Goal: Complete application form: Complete application form

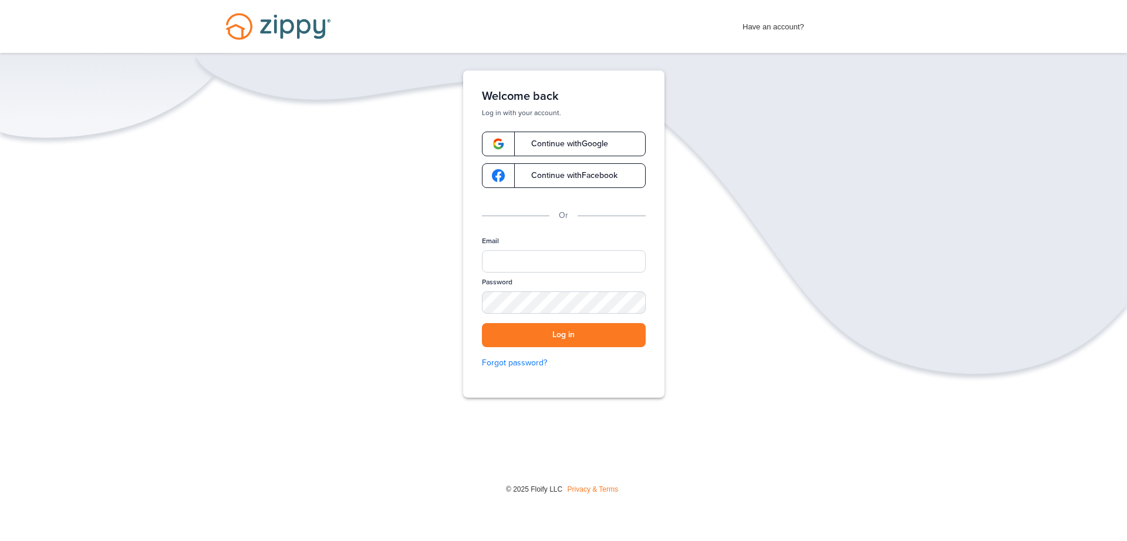
click at [537, 144] on span "Continue with Google" at bounding box center [564, 144] width 89 height 8
click at [500, 264] on input "Email" at bounding box center [564, 261] width 164 height 22
type input "*"
type input "**********"
click at [637, 301] on div "SHOW" at bounding box center [631, 303] width 26 height 11
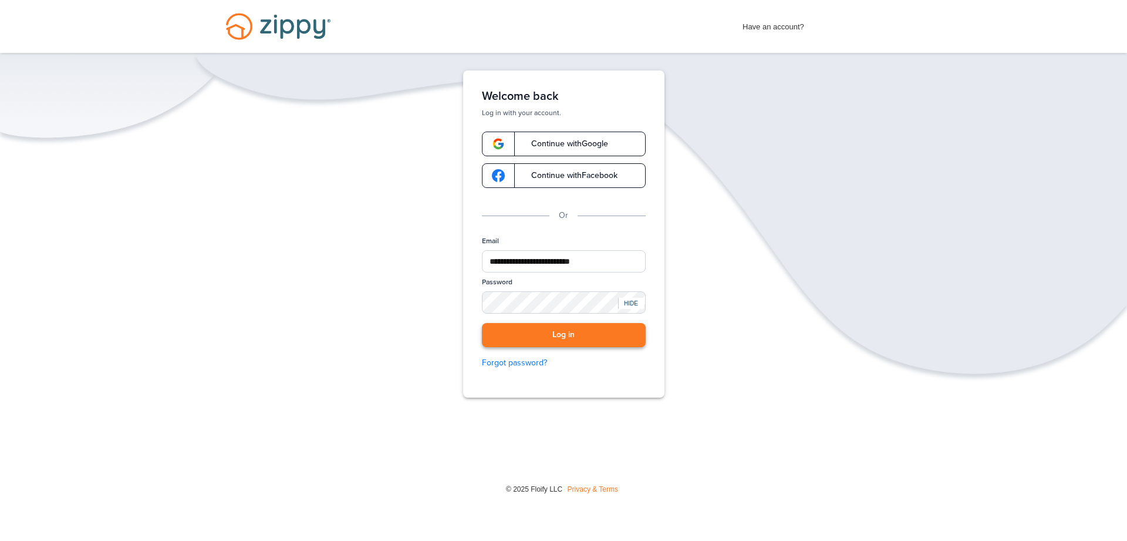
click at [577, 332] on button "Log in" at bounding box center [564, 335] width 164 height 24
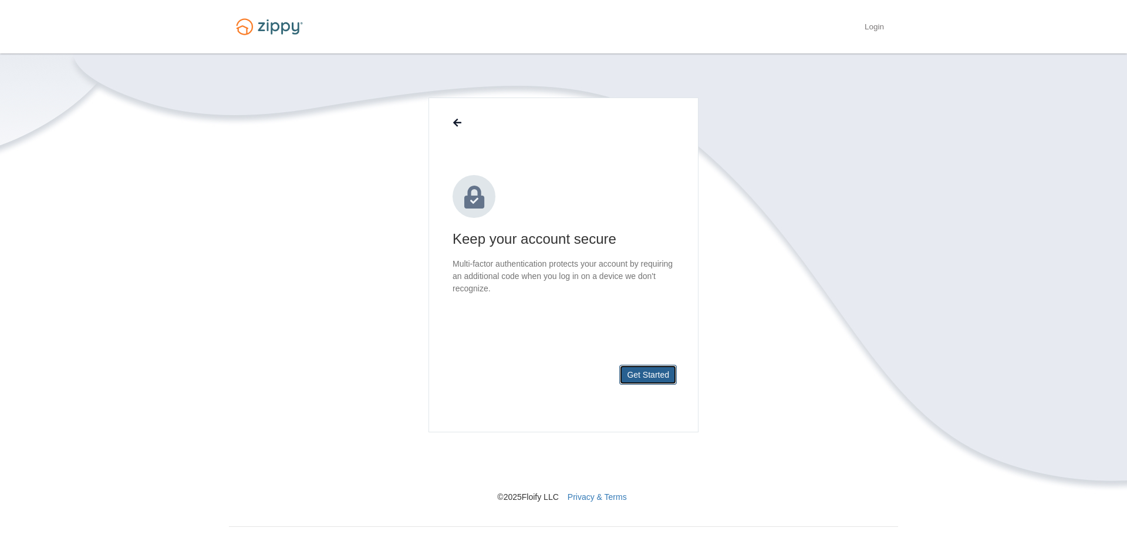
click at [647, 378] on button "Get Started" at bounding box center [649, 375] width 58 height 20
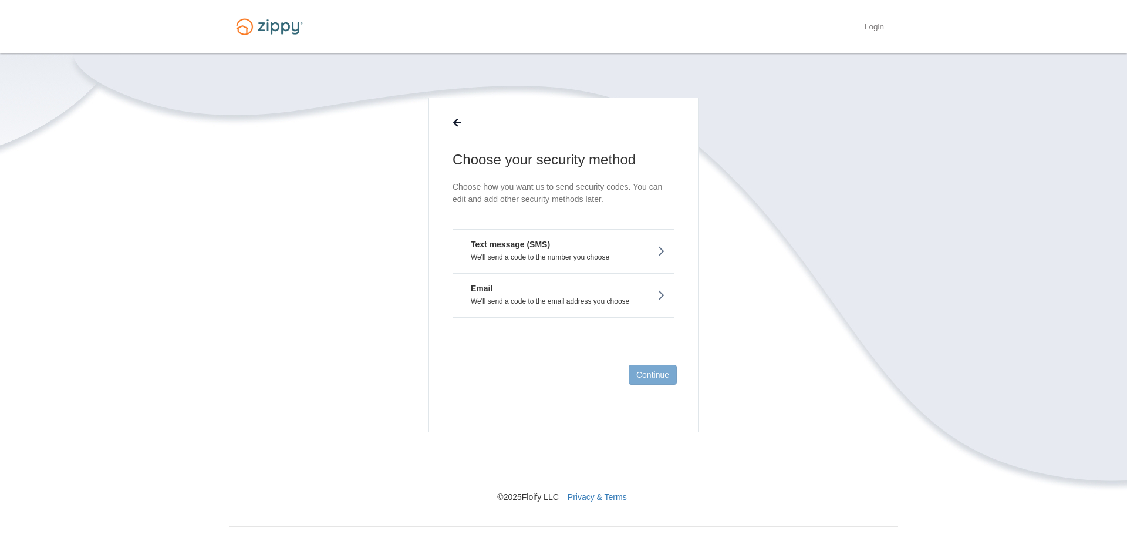
click at [597, 301] on p "We'll send a code to the email address you choose" at bounding box center [563, 301] width 203 height 8
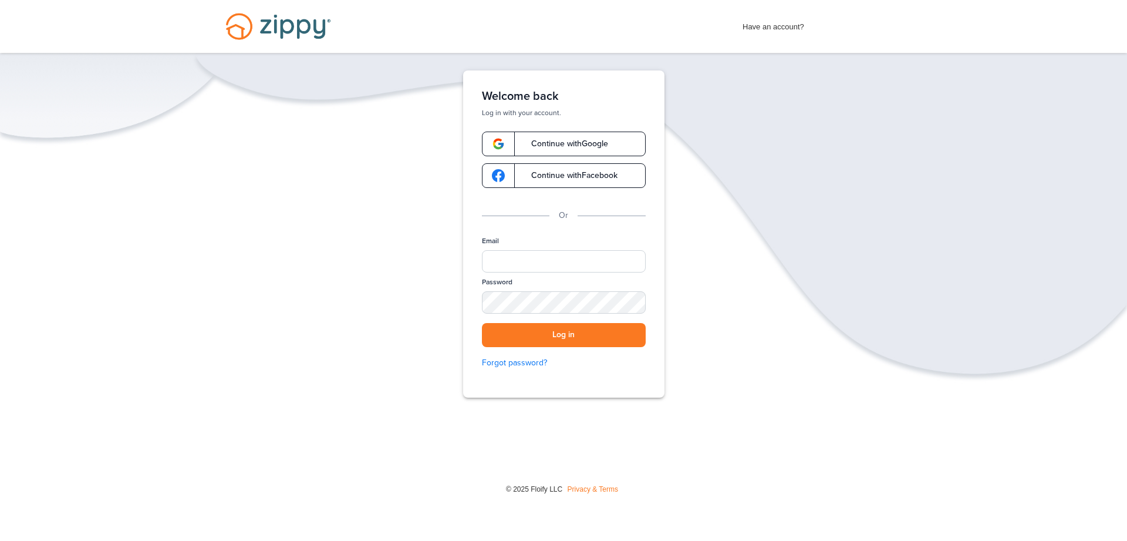
click at [556, 144] on span "Continue with Google" at bounding box center [564, 144] width 89 height 8
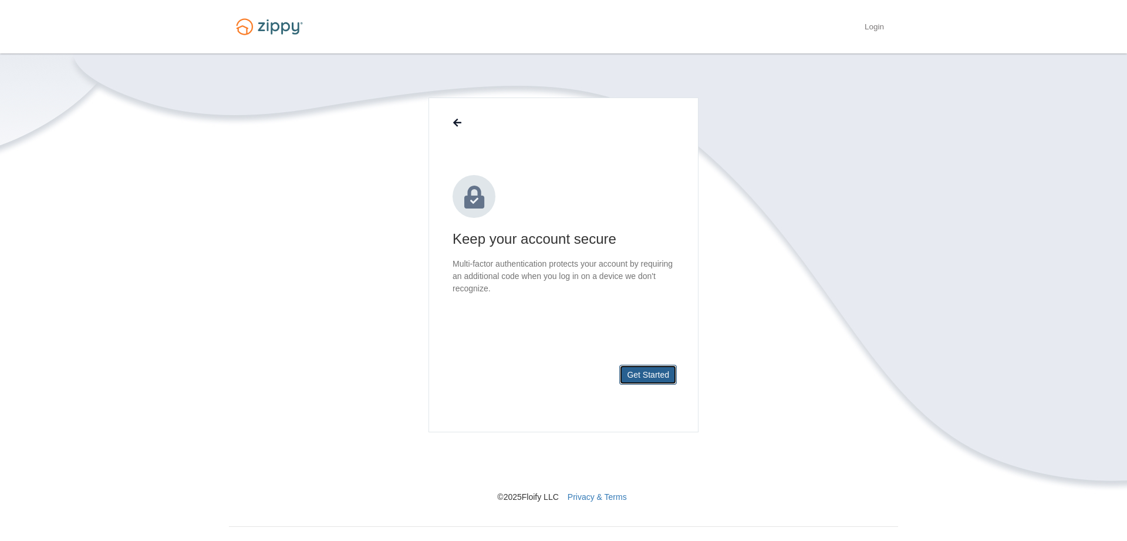
click at [638, 372] on button "Get Started" at bounding box center [649, 375] width 58 height 20
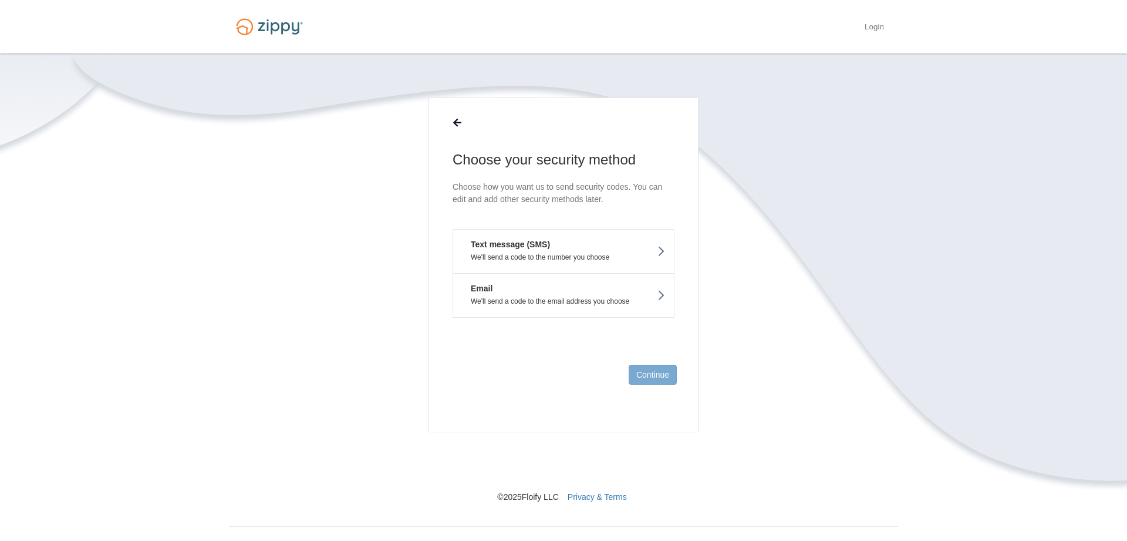
drag, startPoint x: 593, startPoint y: 253, endPoint x: 588, endPoint y: 257, distance: 6.7
click at [594, 257] on button "Text message (SMS) We'll send a code to the number you choose" at bounding box center [564, 251] width 222 height 44
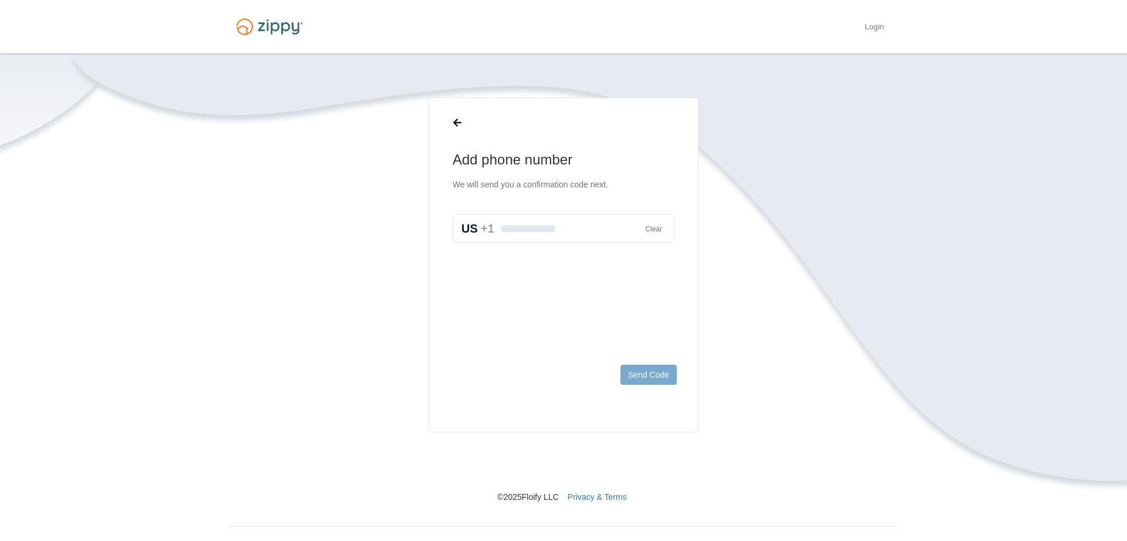
click at [554, 239] on input "text" at bounding box center [564, 228] width 222 height 28
type input "**********"
click at [659, 374] on button "Send Code" at bounding box center [649, 375] width 56 height 20
click at [556, 241] on input "text" at bounding box center [564, 241] width 222 height 28
type input "*"
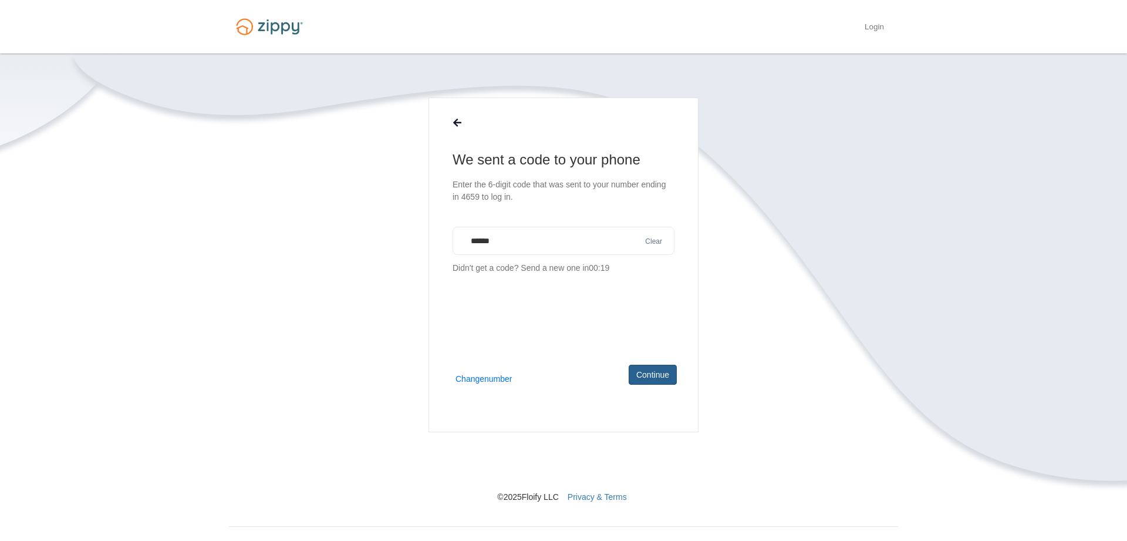
type input "******"
click at [657, 371] on button "Continue" at bounding box center [653, 375] width 48 height 20
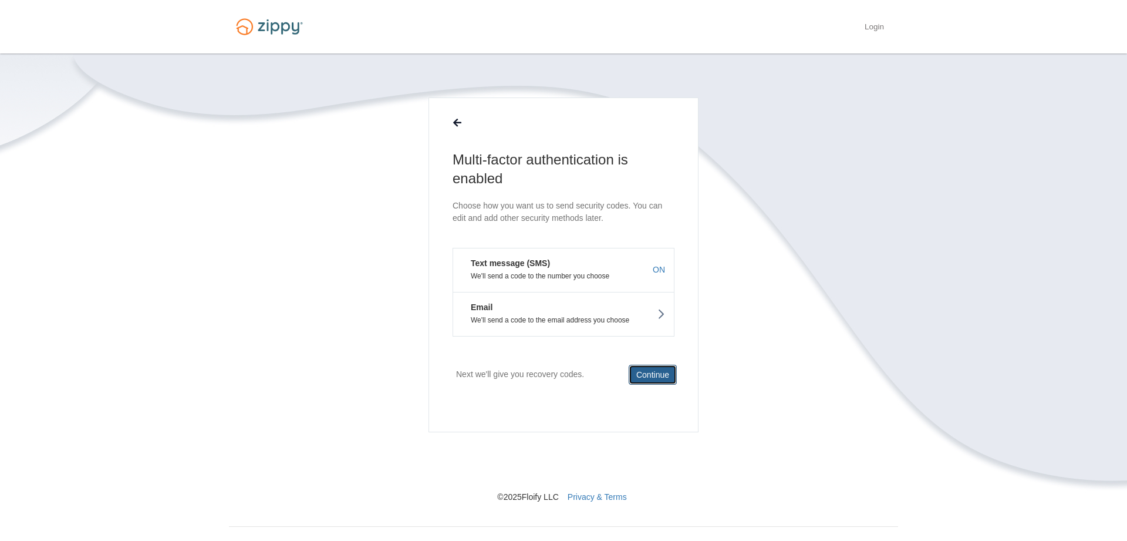
click at [661, 378] on button "Continue" at bounding box center [653, 375] width 48 height 20
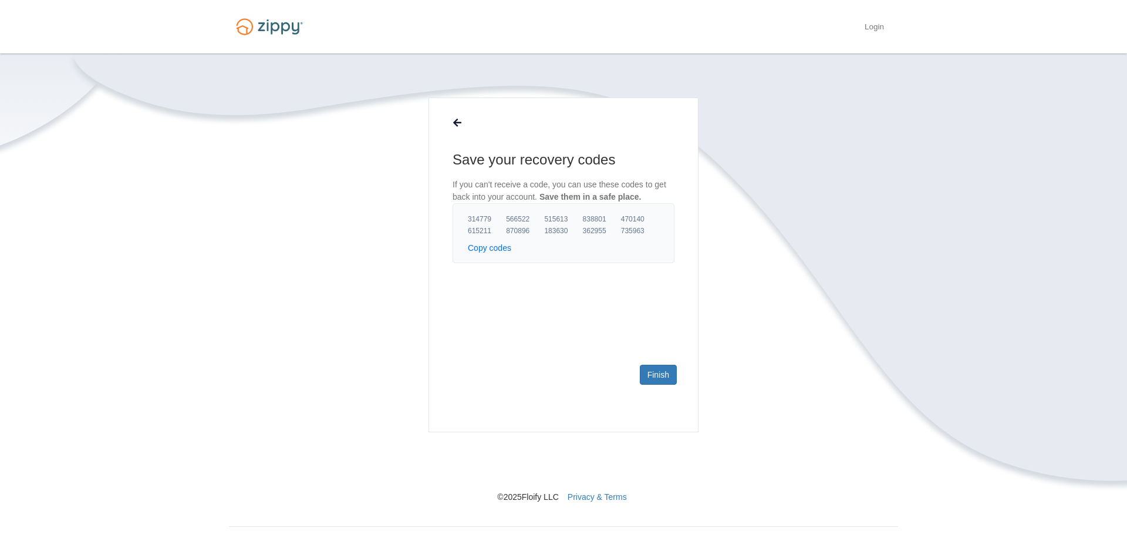
click at [500, 247] on button "Copy codes" at bounding box center [489, 248] width 43 height 12
click at [654, 382] on link "Finish" at bounding box center [658, 375] width 37 height 20
click at [659, 377] on link "Finish" at bounding box center [658, 375] width 37 height 20
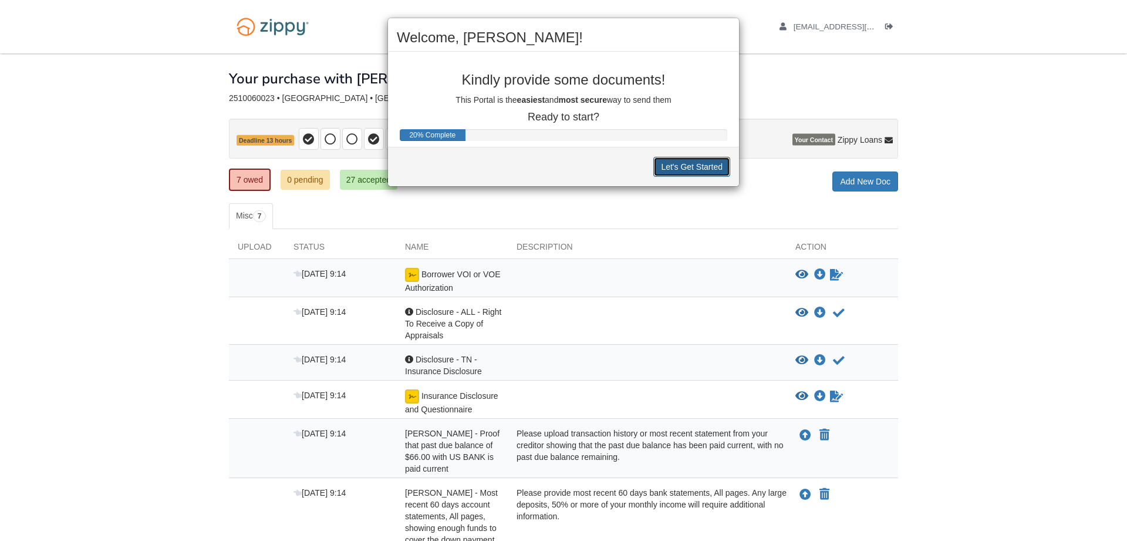
click at [698, 165] on button "Let's Get Started" at bounding box center [692, 167] width 77 height 20
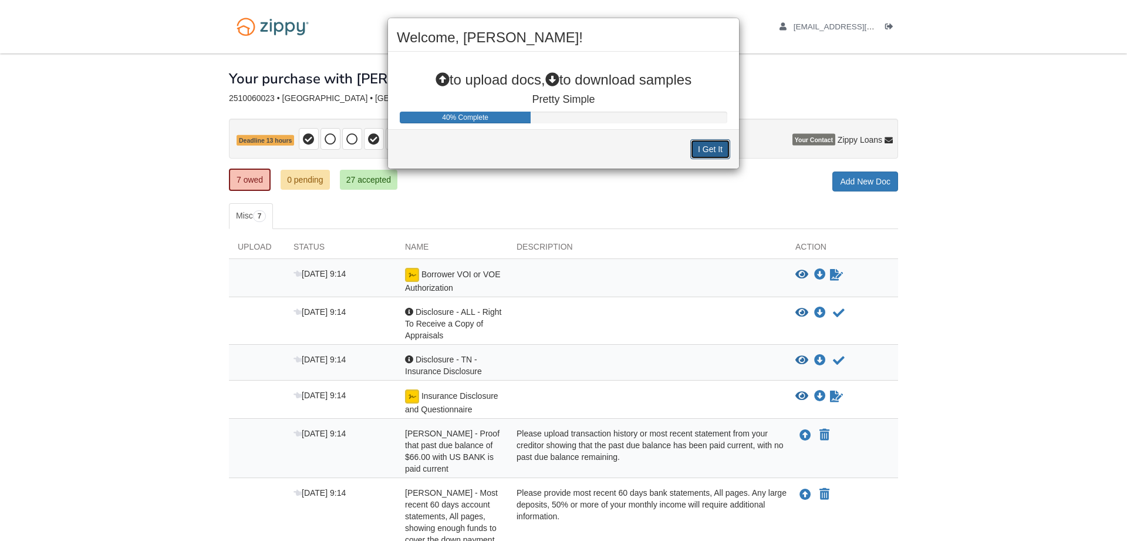
click at [718, 150] on button "I Get It" at bounding box center [711, 149] width 40 height 20
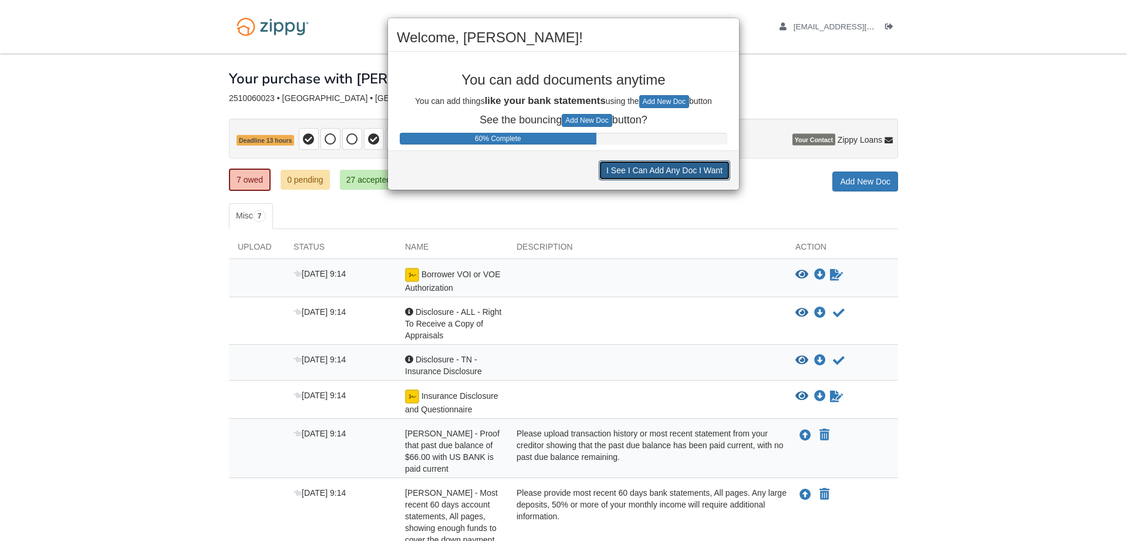
click at [708, 168] on button "I See I Can Add Any Doc I Want" at bounding box center [665, 170] width 132 height 20
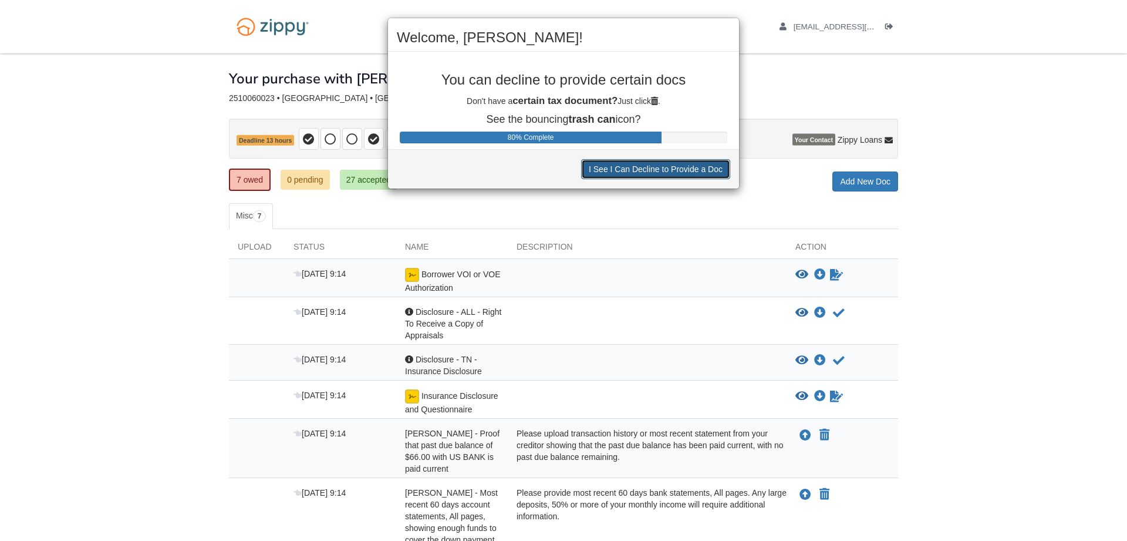
click at [708, 168] on button "I See I Can Decline to Provide a Doc" at bounding box center [655, 169] width 149 height 20
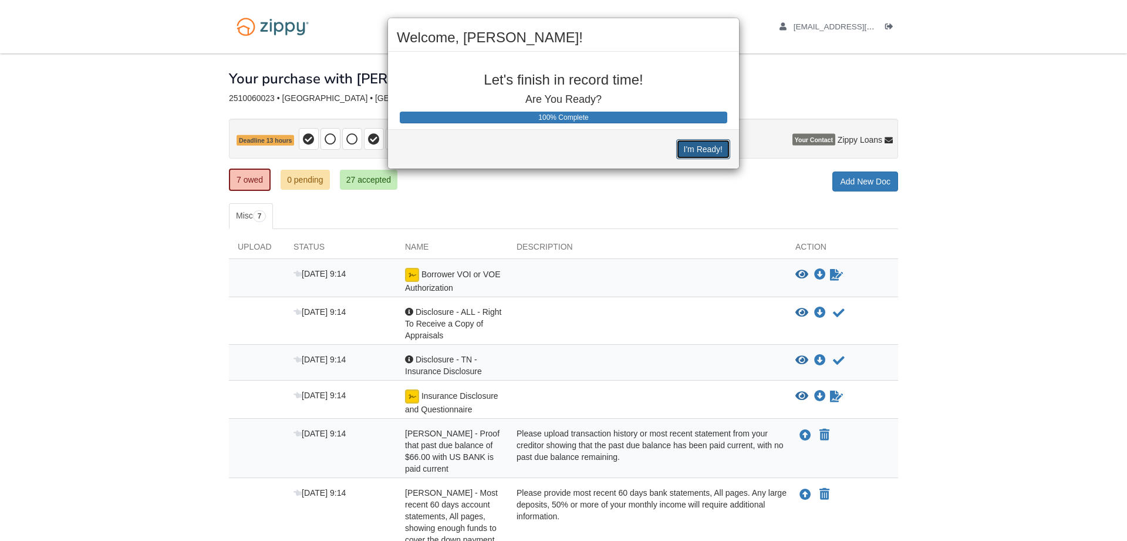
click at [713, 147] on button "I'm Ready!" at bounding box center [703, 149] width 54 height 20
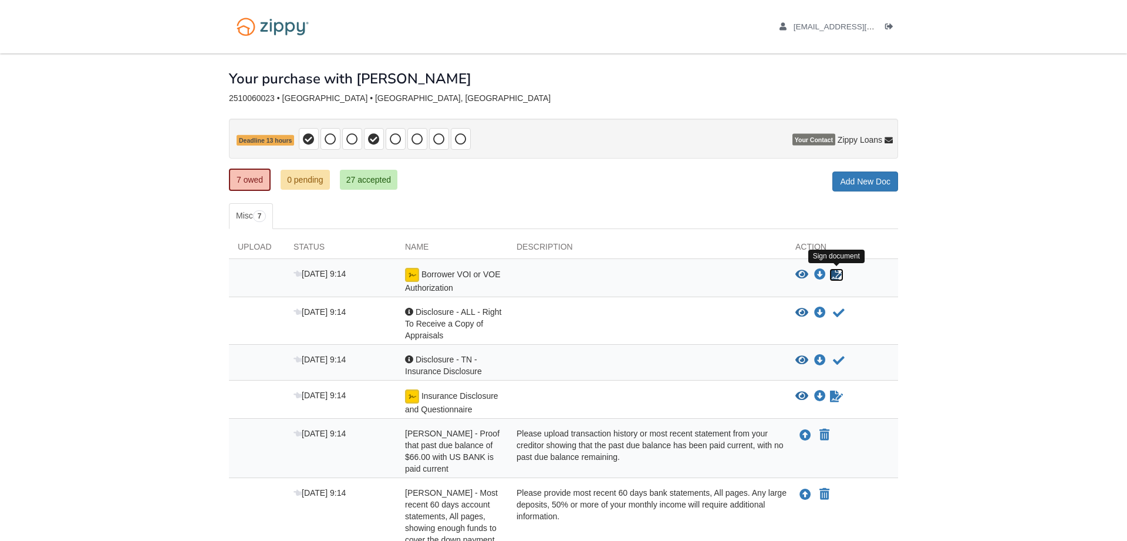
click at [837, 274] on icon "Sign Form" at bounding box center [836, 275] width 13 height 12
click at [842, 282] on div "View blank/sample document View blank/sample document Download file/sample doc …" at bounding box center [843, 281] width 112 height 26
click at [837, 279] on icon "Waiting for your co-borrower to e-sign" at bounding box center [836, 275] width 13 height 12
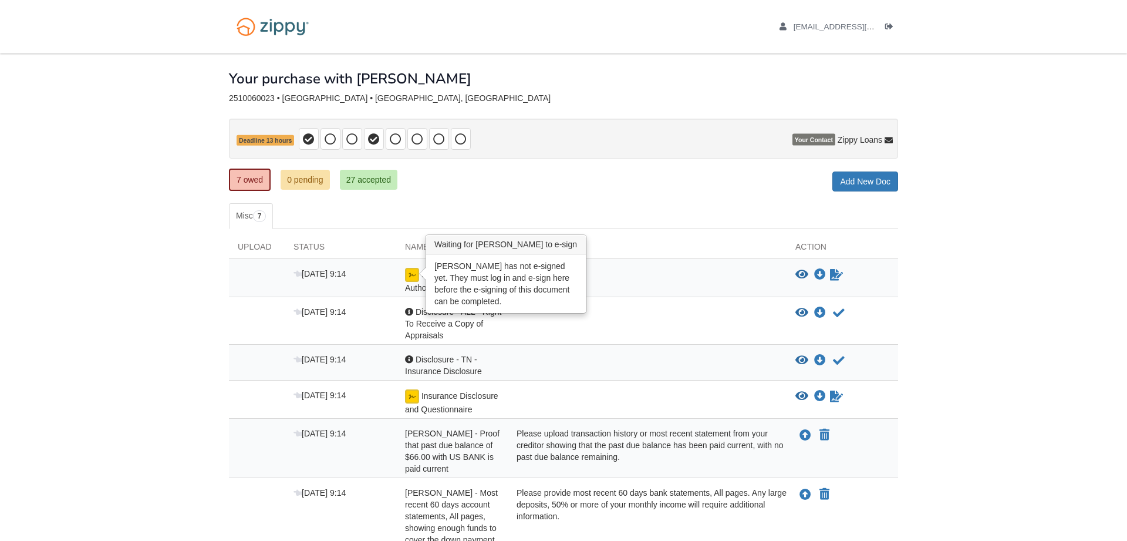
click at [413, 276] on img at bounding box center [412, 275] width 14 height 14
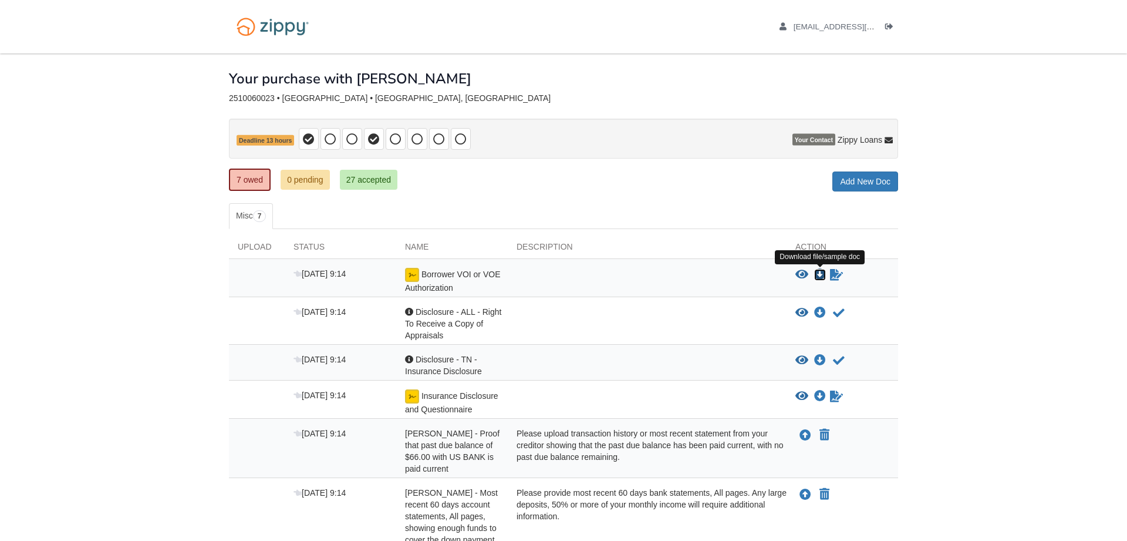
click at [820, 276] on icon "Download Borrower VOI or VOE Authorization" at bounding box center [820, 275] width 12 height 12
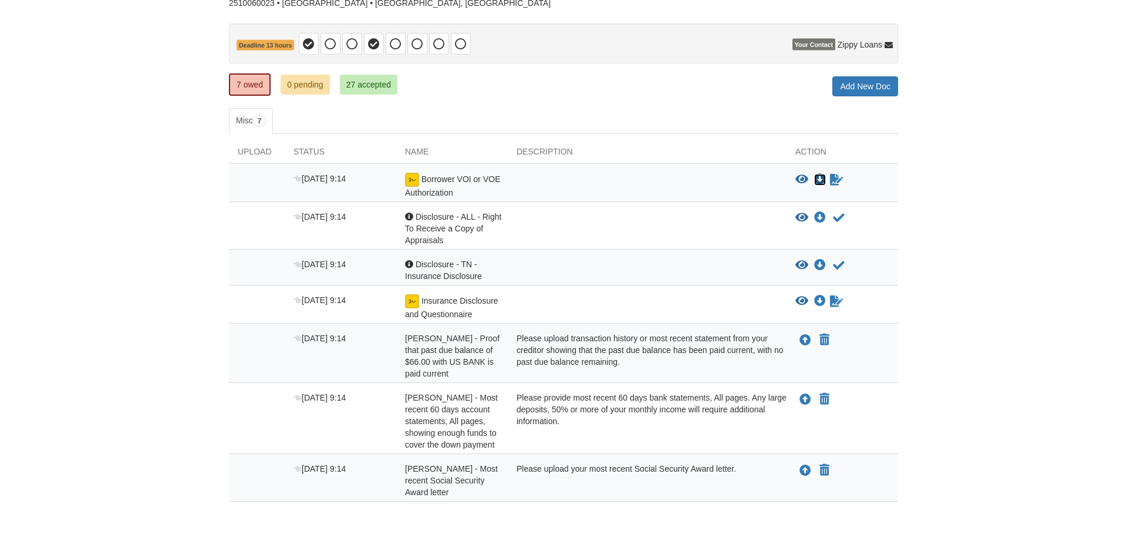
scroll to position [150, 0]
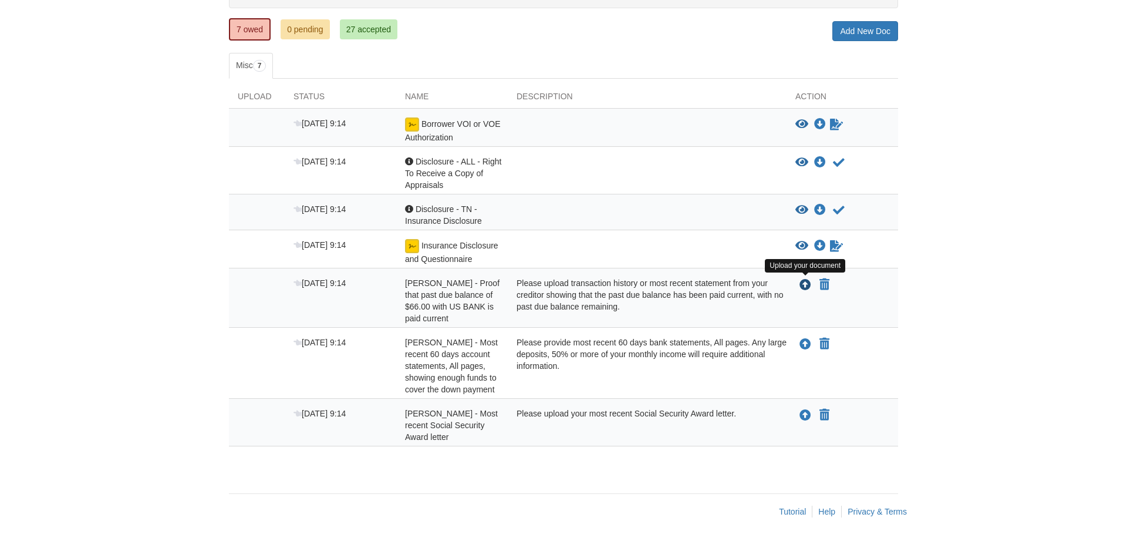
click at [805, 282] on icon "Upload Ronald Moore - Proof that past due balance of $66.00 with US BANK is pai…" at bounding box center [806, 286] width 12 height 12
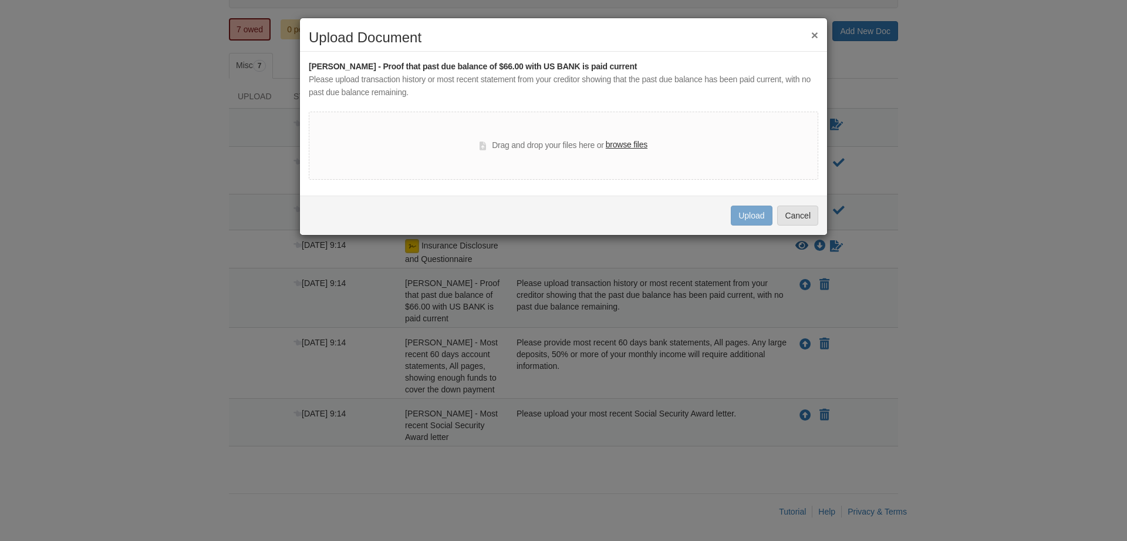
click at [818, 37] on button "×" at bounding box center [815, 35] width 7 height 12
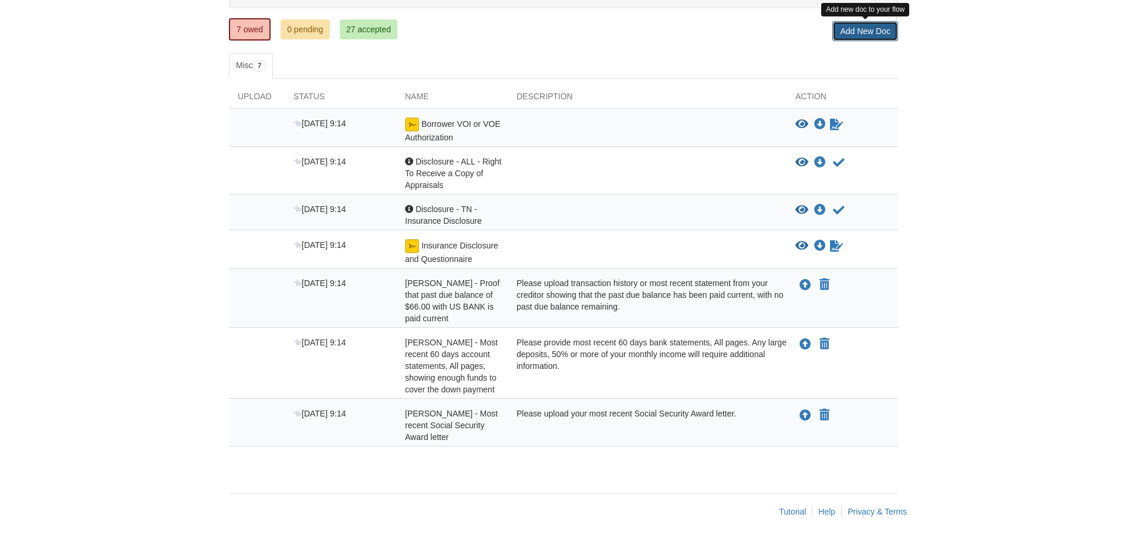
click at [860, 33] on link "Add New Doc" at bounding box center [866, 31] width 66 height 20
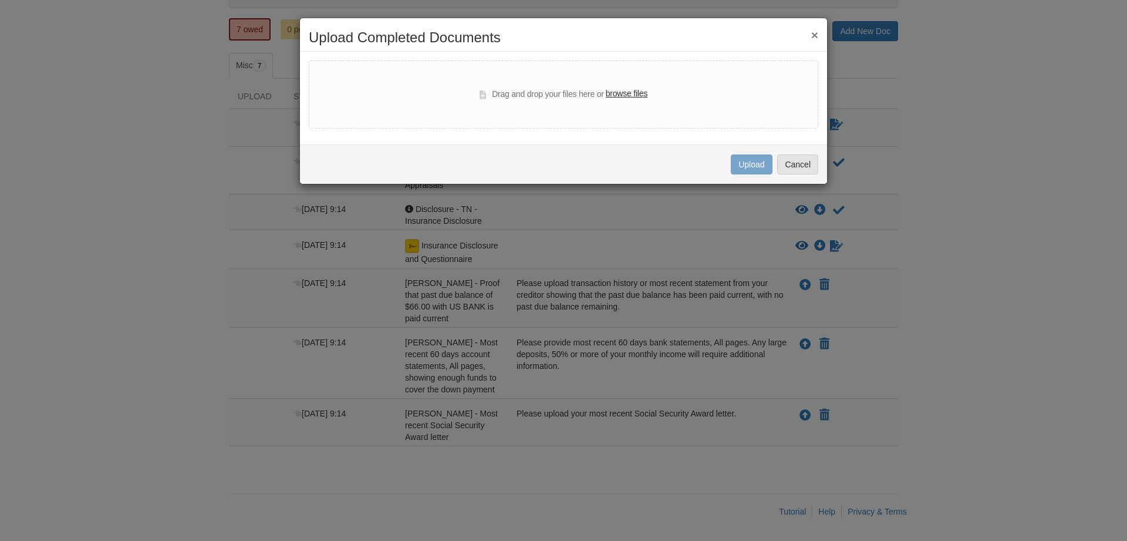
click at [635, 95] on label "browse files" at bounding box center [627, 93] width 42 height 13
click at [0, 0] on input "browse files" at bounding box center [0, 0] width 0 height 0
click at [812, 164] on button "Cancel" at bounding box center [797, 164] width 41 height 20
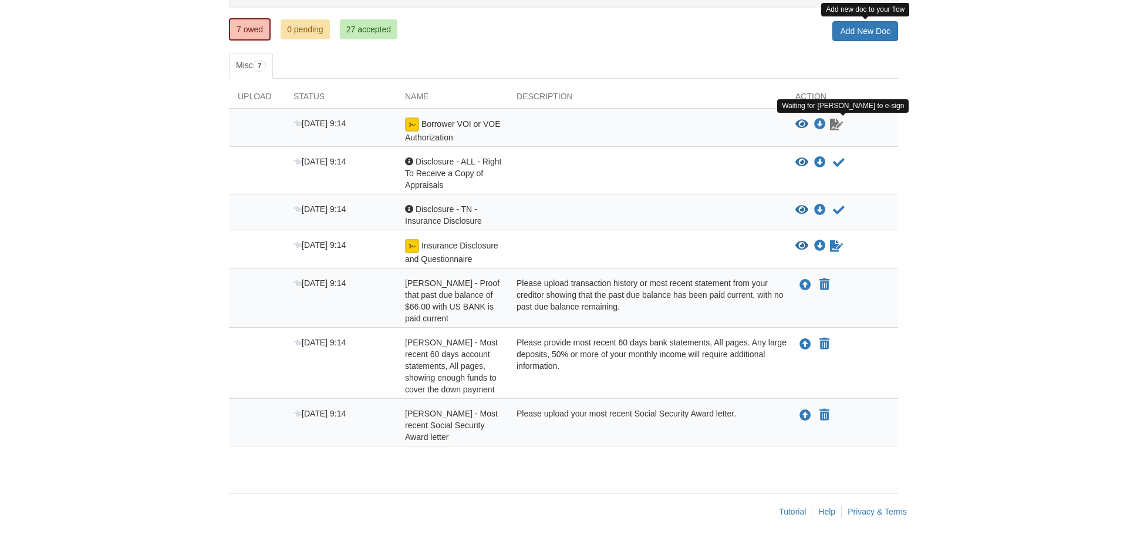
click at [839, 129] on icon "Waiting for your co-borrower to e-sign" at bounding box center [836, 125] width 13 height 12
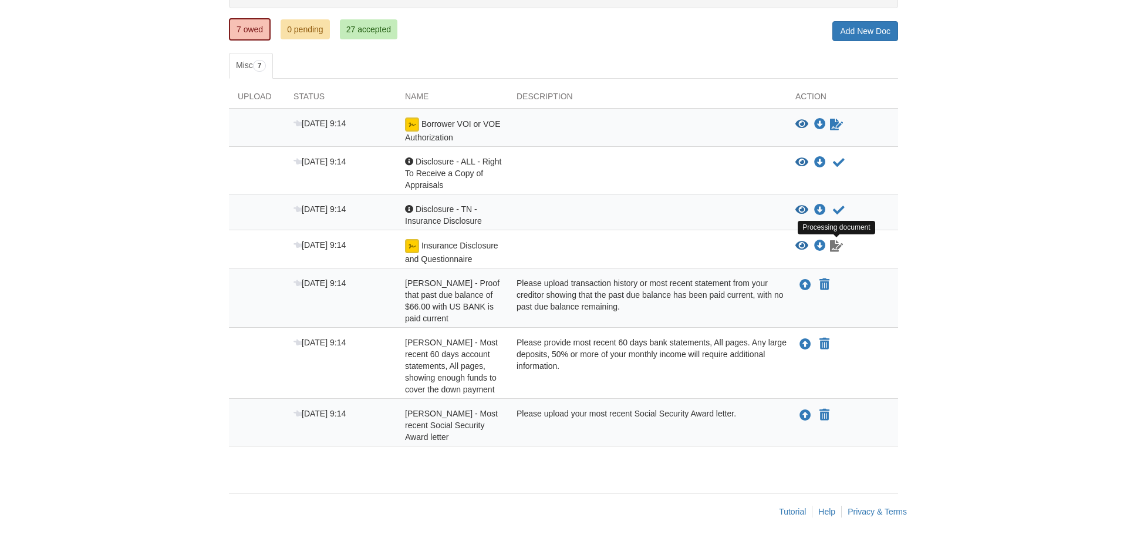
click at [837, 253] on link "Sign document" at bounding box center [836, 246] width 15 height 14
click at [360, 33] on link "27 accepted" at bounding box center [369, 29] width 58 height 20
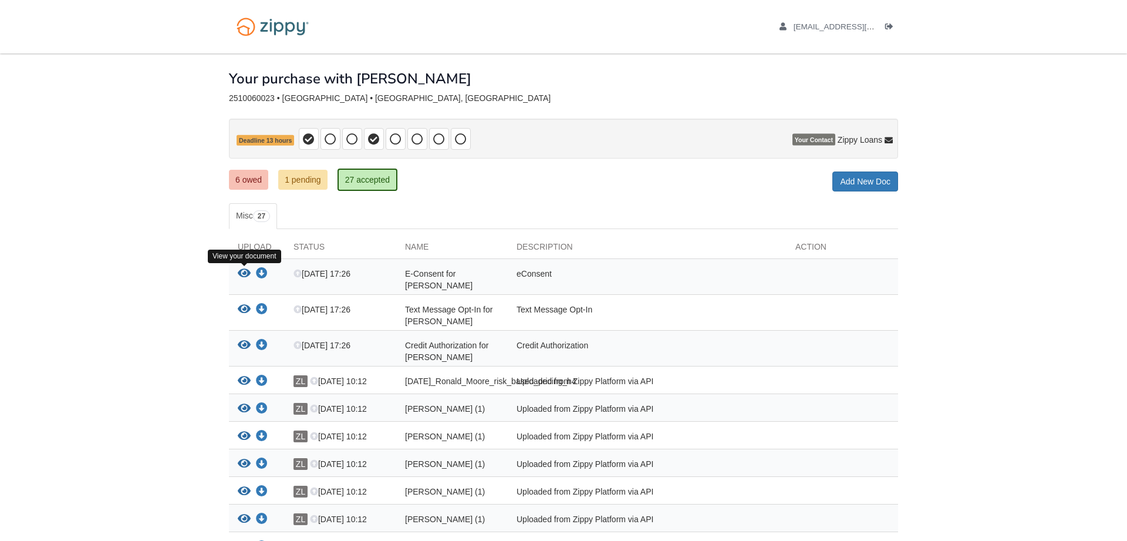
click at [244, 274] on icon "View E-Consent for Sandra Harrison" at bounding box center [244, 274] width 13 height 12
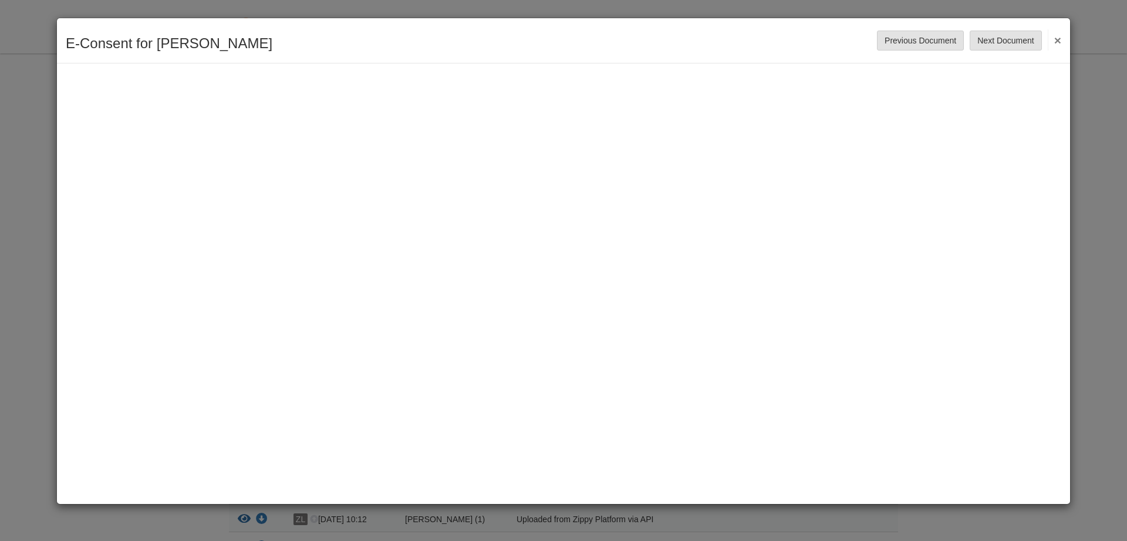
click at [1057, 40] on button "×" at bounding box center [1055, 39] width 14 height 21
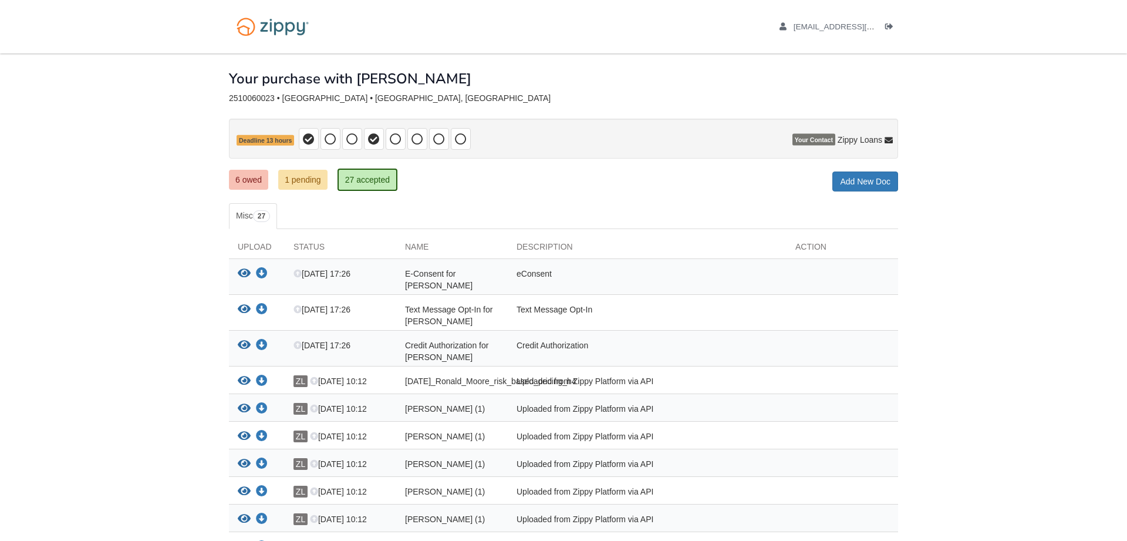
click at [260, 388] on div "View your document Download your document" at bounding box center [257, 382] width 56 height 15
click at [244, 380] on icon "View 10-08-2025_Ronald_Moore_risk_based_pricing_h4" at bounding box center [244, 381] width 13 height 12
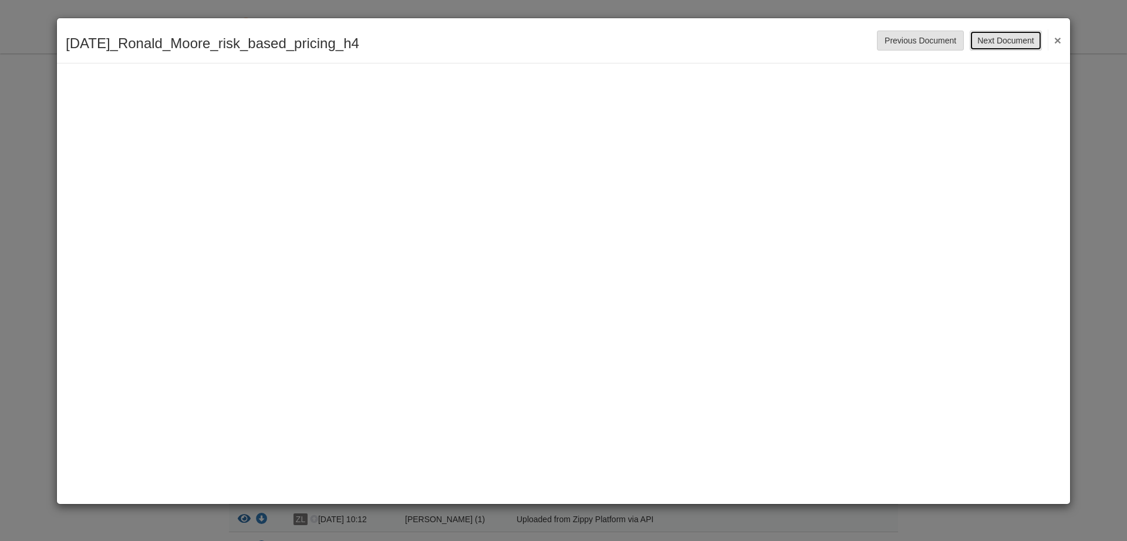
click at [1021, 41] on button "Next Document" at bounding box center [1006, 41] width 72 height 20
click at [1018, 37] on button "Next Document" at bounding box center [1006, 41] width 72 height 20
click at [1014, 39] on button "Next Document" at bounding box center [1006, 41] width 72 height 20
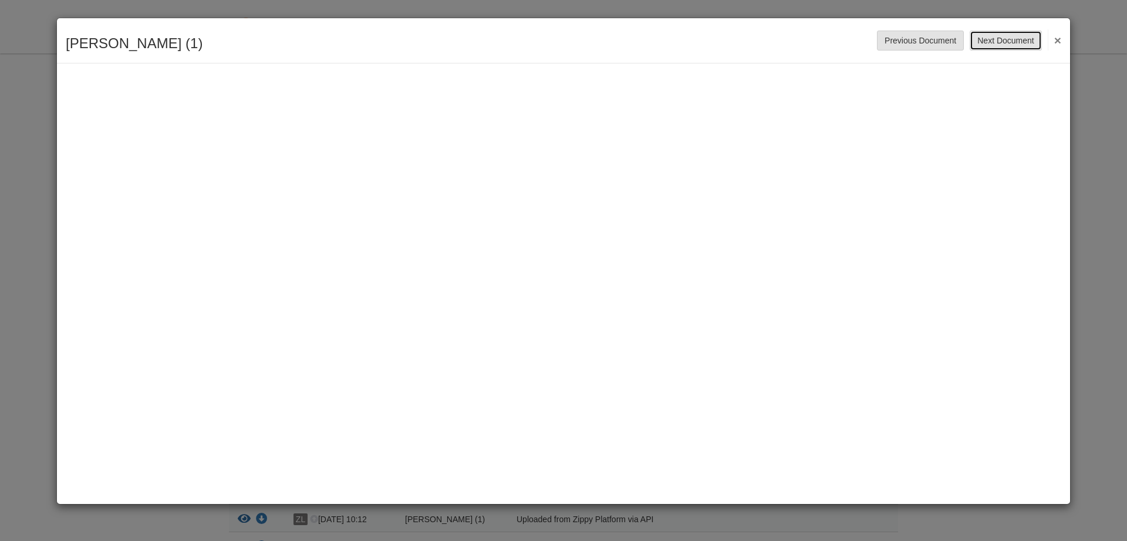
click at [1015, 38] on button "Next Document" at bounding box center [1006, 41] width 72 height 20
click at [1015, 43] on button "Next Document" at bounding box center [1006, 41] width 72 height 20
click at [998, 42] on button "Next Document" at bounding box center [1006, 41] width 72 height 20
click at [992, 44] on button "Next Document" at bounding box center [1006, 41] width 72 height 20
click at [1015, 36] on button "Next Document" at bounding box center [1006, 41] width 72 height 20
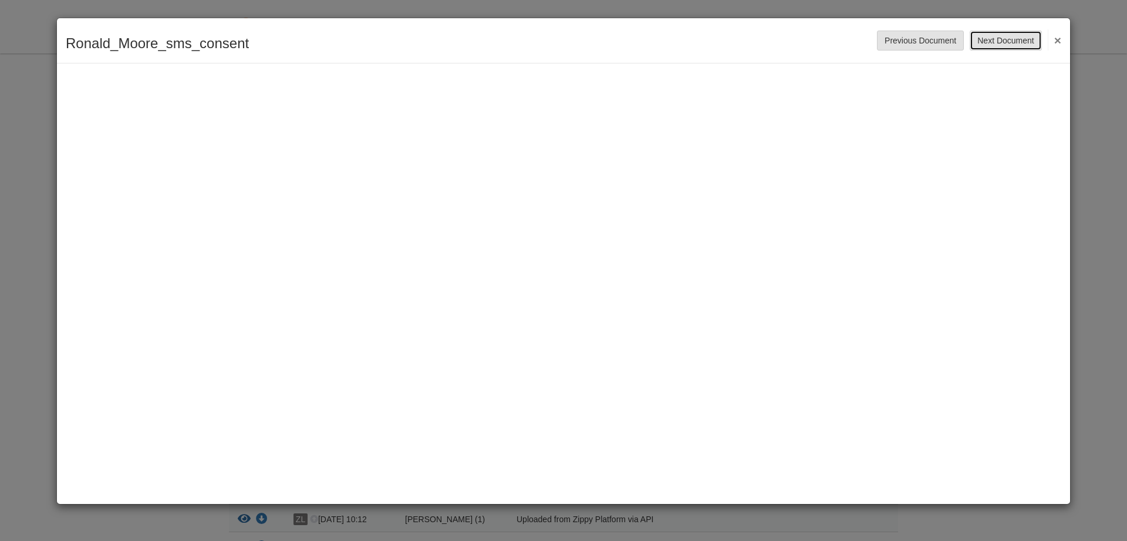
click at [1015, 35] on button "Next Document" at bounding box center [1006, 41] width 72 height 20
click at [992, 38] on button "Next Document" at bounding box center [1006, 41] width 72 height 20
click at [1010, 38] on button "Next Document" at bounding box center [1006, 41] width 72 height 20
click at [1019, 42] on button "Next Document" at bounding box center [1006, 41] width 72 height 20
click at [1012, 39] on button "Next Document" at bounding box center [1006, 41] width 72 height 20
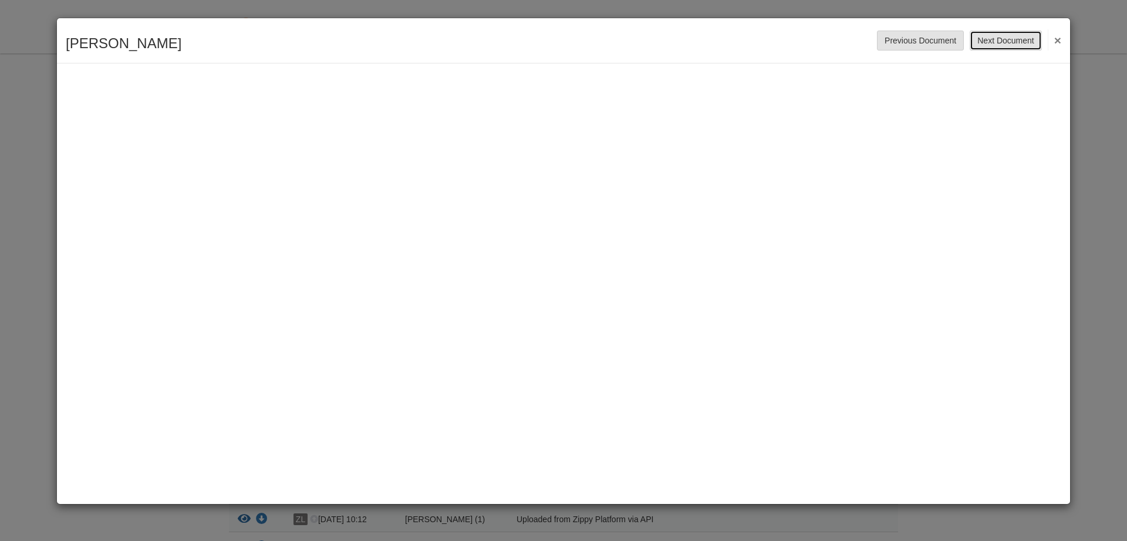
click at [1014, 42] on button "Next Document" at bounding box center [1006, 41] width 72 height 20
click at [1008, 39] on button "Next Document" at bounding box center [1006, 41] width 72 height 20
click at [1009, 35] on button "Next Document" at bounding box center [1006, 41] width 72 height 20
click at [989, 39] on button "Next Document" at bounding box center [1006, 41] width 72 height 20
click at [1024, 39] on button "Next Document" at bounding box center [1006, 41] width 72 height 20
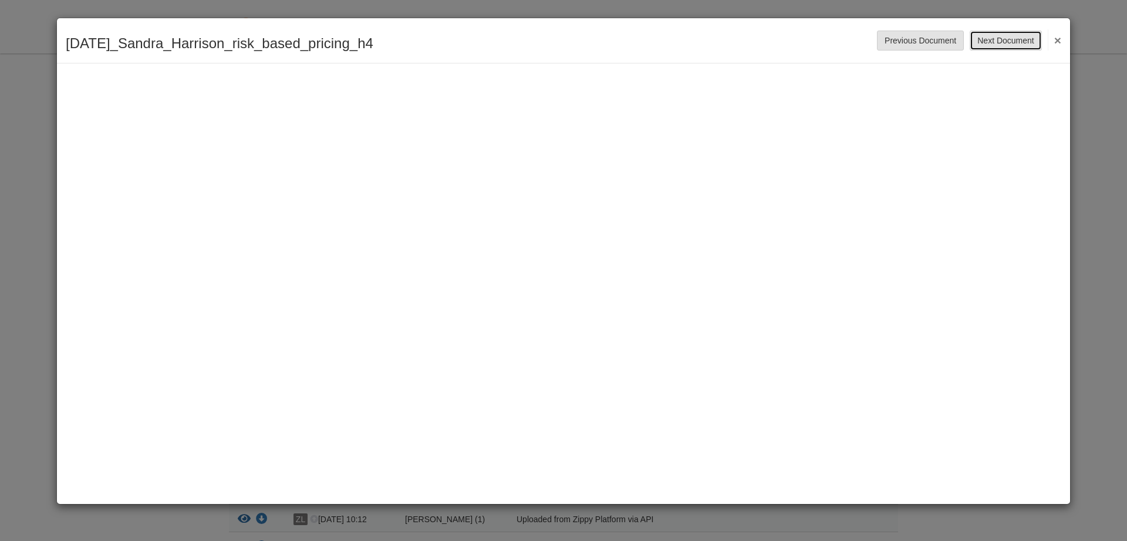
click at [1010, 41] on button "Next Document" at bounding box center [1006, 41] width 72 height 20
click at [1032, 35] on button "Next Document" at bounding box center [1006, 41] width 72 height 20
click at [1024, 37] on button "Next Document" at bounding box center [1006, 41] width 72 height 20
click at [1004, 38] on button "Next Document" at bounding box center [1006, 41] width 72 height 20
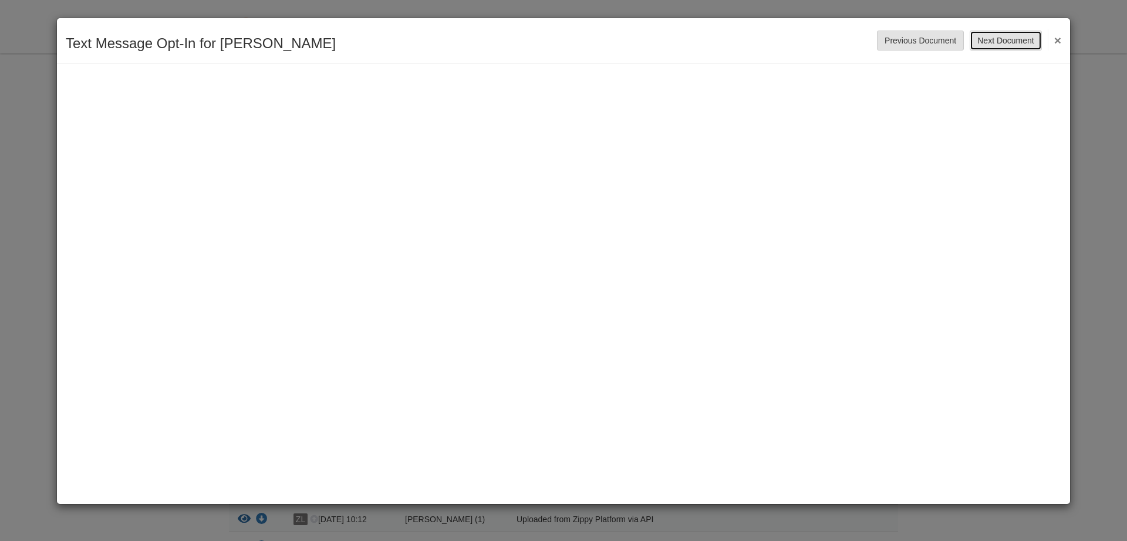
click at [1008, 41] on button "Next Document" at bounding box center [1006, 41] width 72 height 20
click at [1005, 42] on button "Next Document" at bounding box center [1006, 41] width 72 height 20
click at [996, 41] on button "Next Document" at bounding box center [1006, 41] width 72 height 20
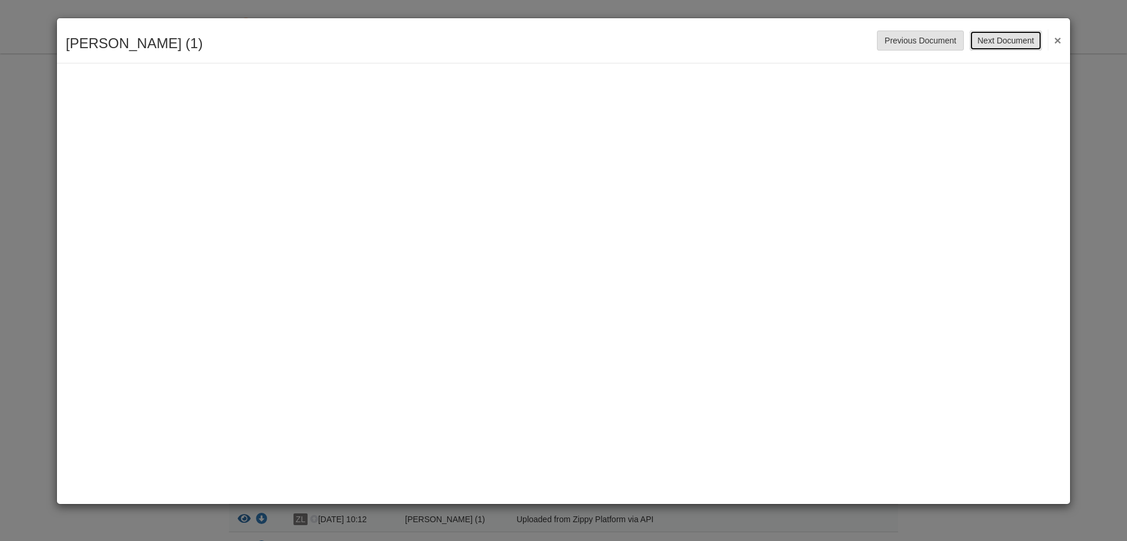
click at [996, 41] on button "Next Document" at bounding box center [1006, 41] width 72 height 20
click at [1011, 38] on button "Next Document" at bounding box center [1006, 41] width 72 height 20
click at [1001, 40] on button "Next Document" at bounding box center [1006, 41] width 72 height 20
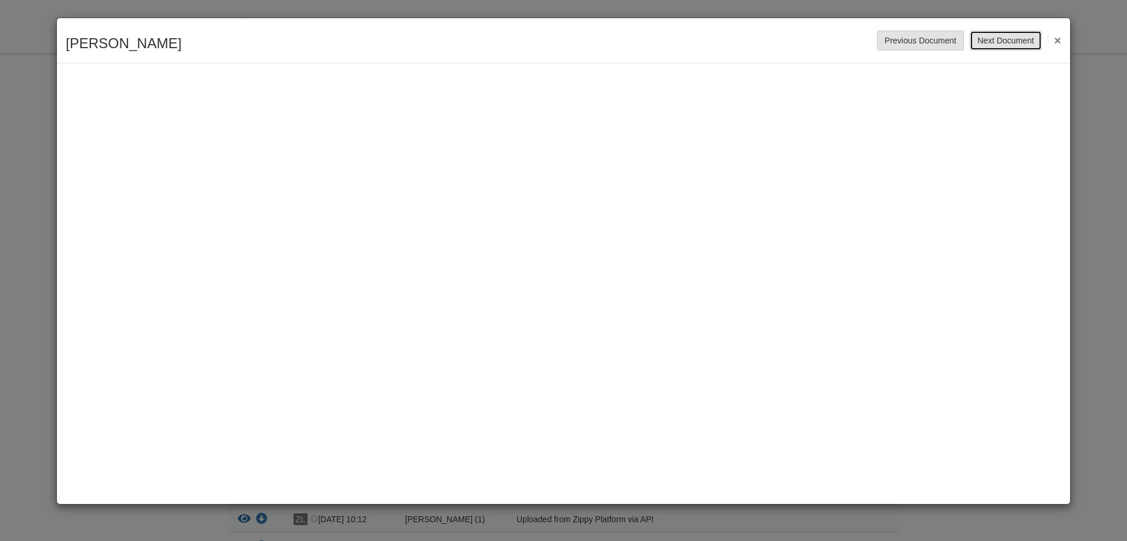
click at [1005, 40] on button "Next Document" at bounding box center [1006, 41] width 72 height 20
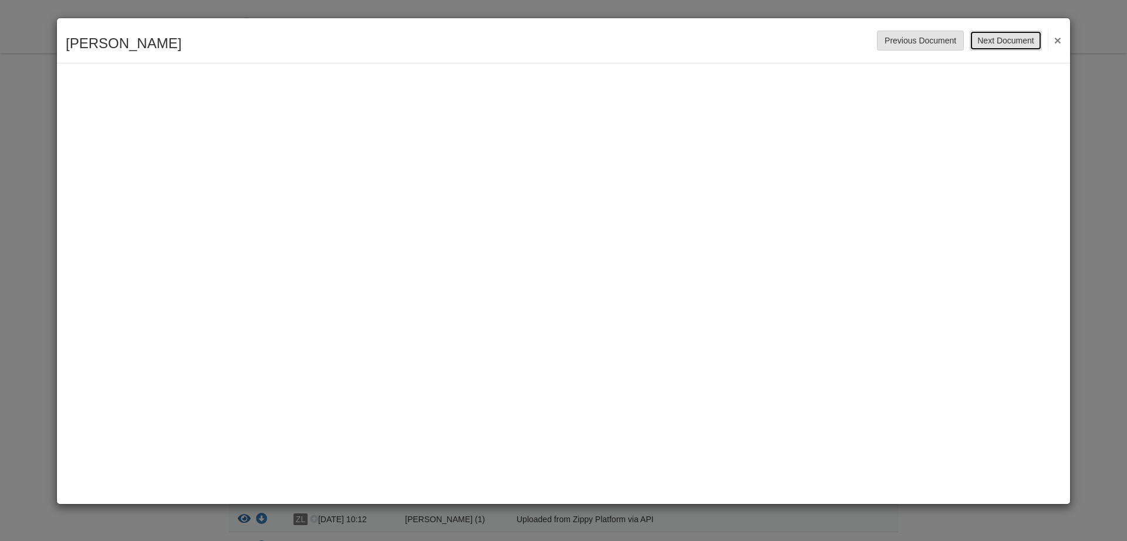
click at [1005, 40] on button "Next Document" at bounding box center [1006, 41] width 72 height 20
click at [1056, 39] on button "×" at bounding box center [1055, 39] width 14 height 21
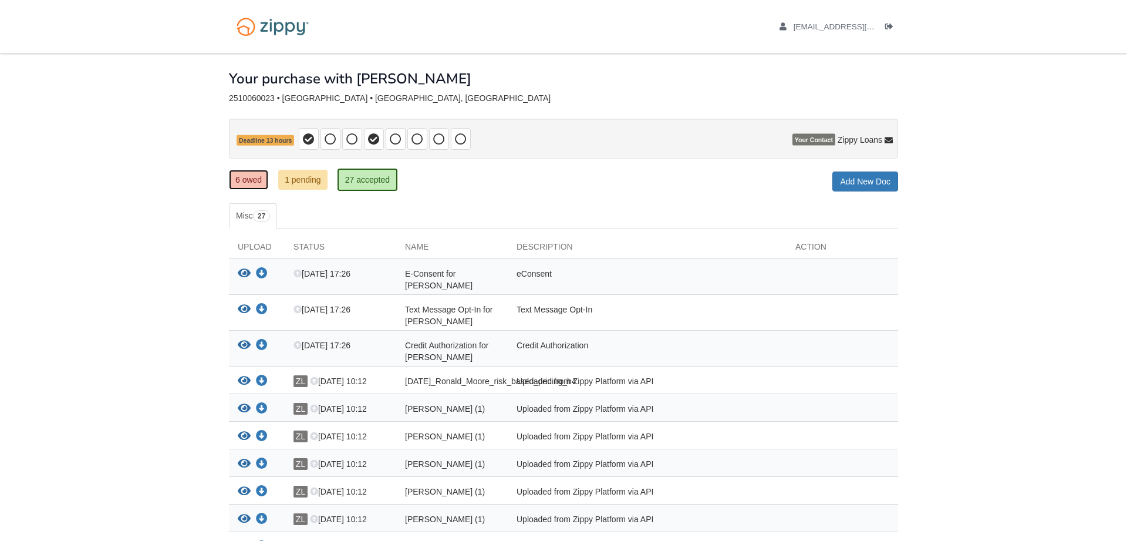
click at [248, 179] on link "6 owed" at bounding box center [248, 180] width 39 height 20
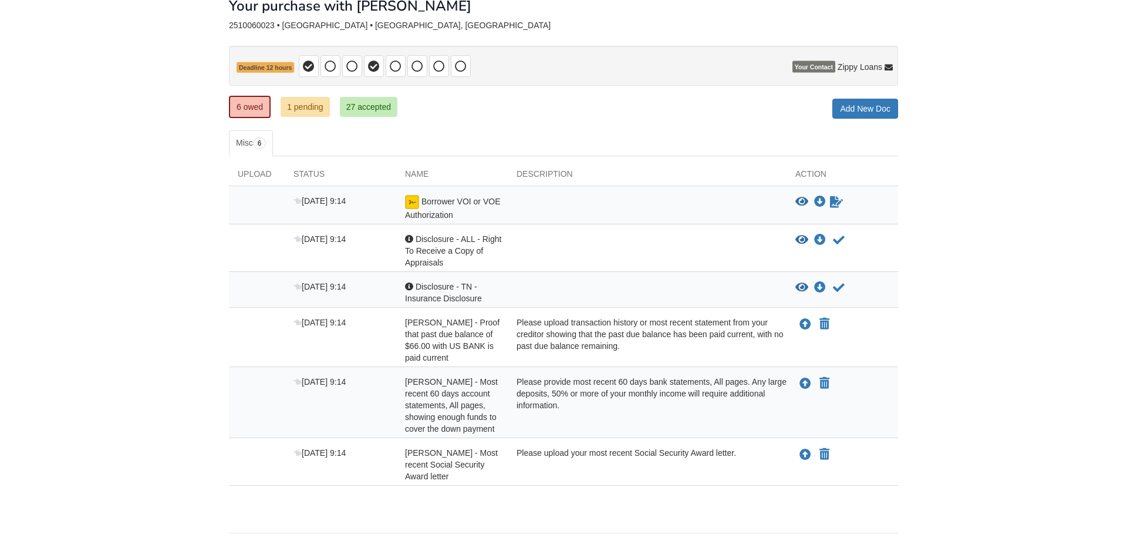
scroll to position [112, 0]
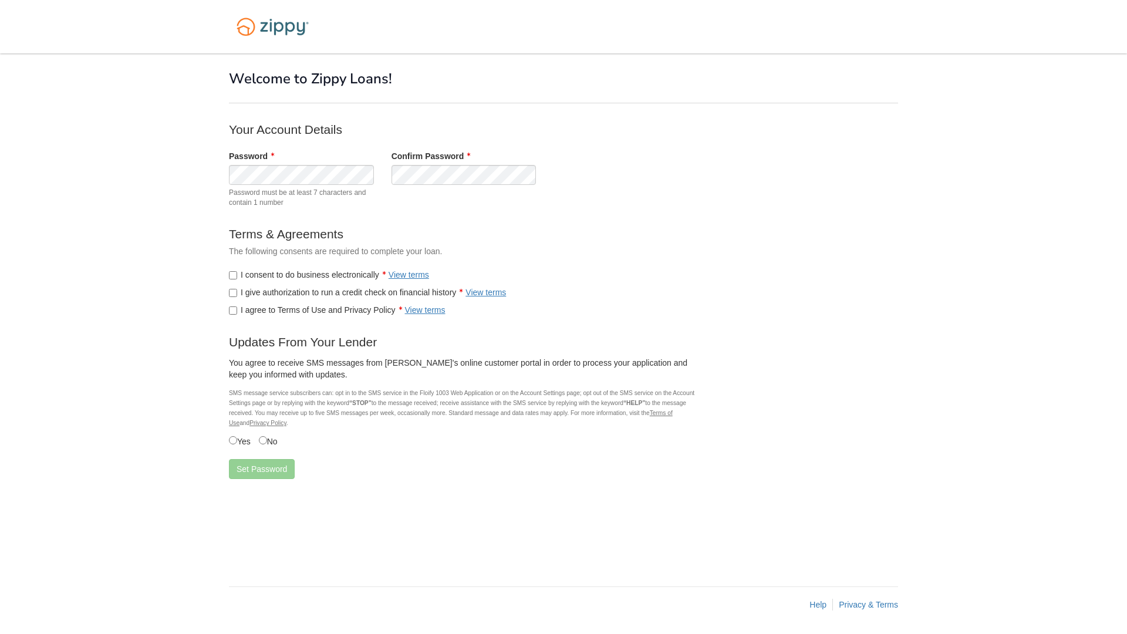
click at [234, 440] on div "You agree to receive SMS messages from [PERSON_NAME]'s online customer portal i…" at bounding box center [463, 401] width 487 height 100
drag, startPoint x: 228, startPoint y: 439, endPoint x: 240, endPoint y: 442, distance: 12.8
click at [240, 442] on label "Yes" at bounding box center [240, 441] width 22 height 14
click at [271, 469] on button "Set Password" at bounding box center [262, 469] width 66 height 20
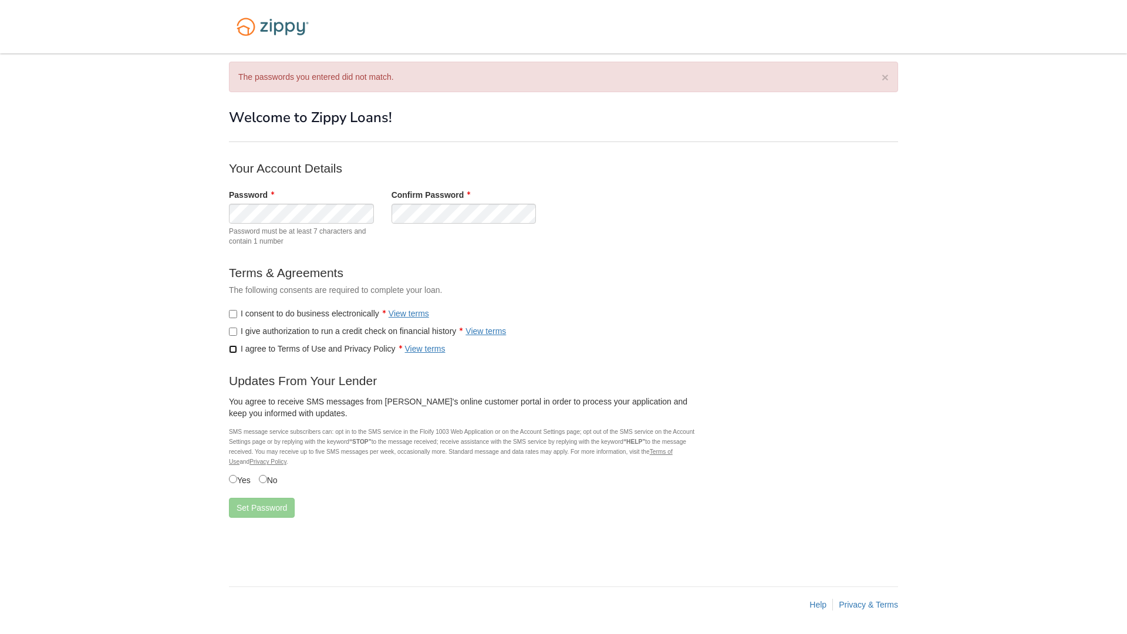
click at [238, 352] on label "I agree to Terms of Use and Privacy Policy View terms" at bounding box center [337, 349] width 217 height 12
click at [233, 478] on div "You agree to receive SMS messages from Zippy's online customer portal in order …" at bounding box center [463, 440] width 487 height 100
click at [254, 509] on button "Set Password" at bounding box center [262, 508] width 66 height 20
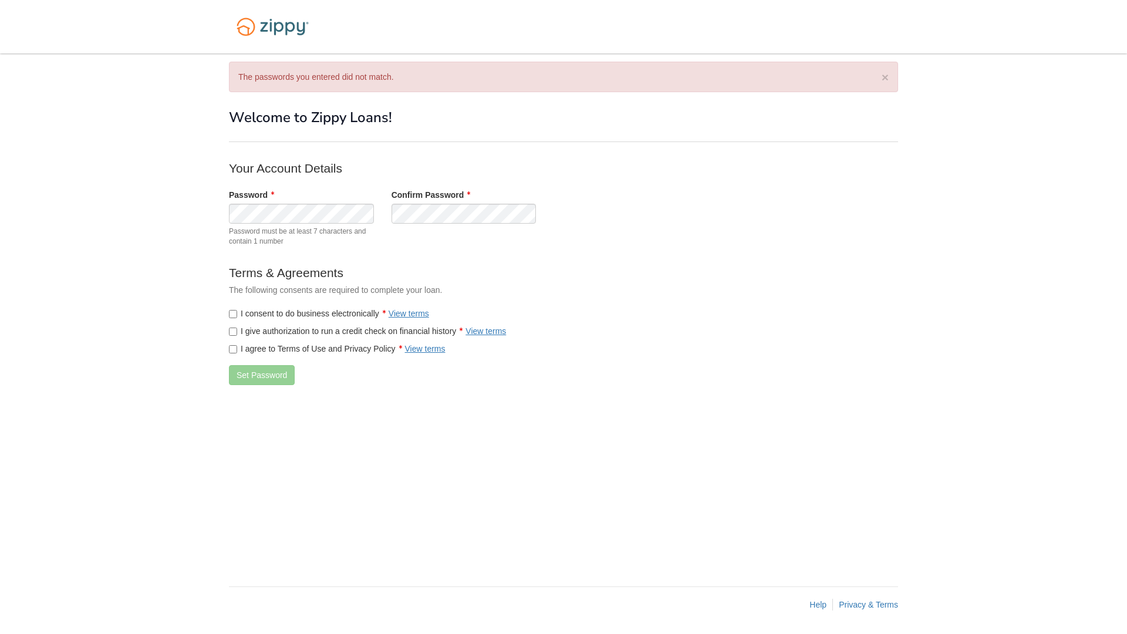
click at [364, 259] on form "Your Account Details Password Password must be at least 7 characters and contai…" at bounding box center [464, 277] width 470 height 234
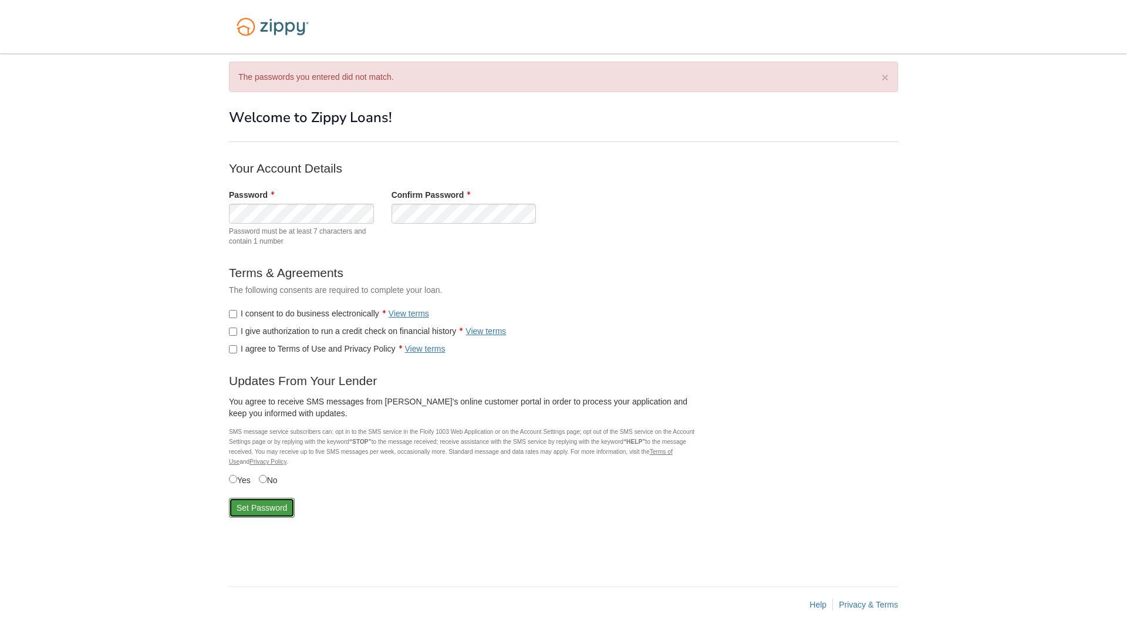
click at [255, 512] on button "Set Password" at bounding box center [262, 508] width 66 height 20
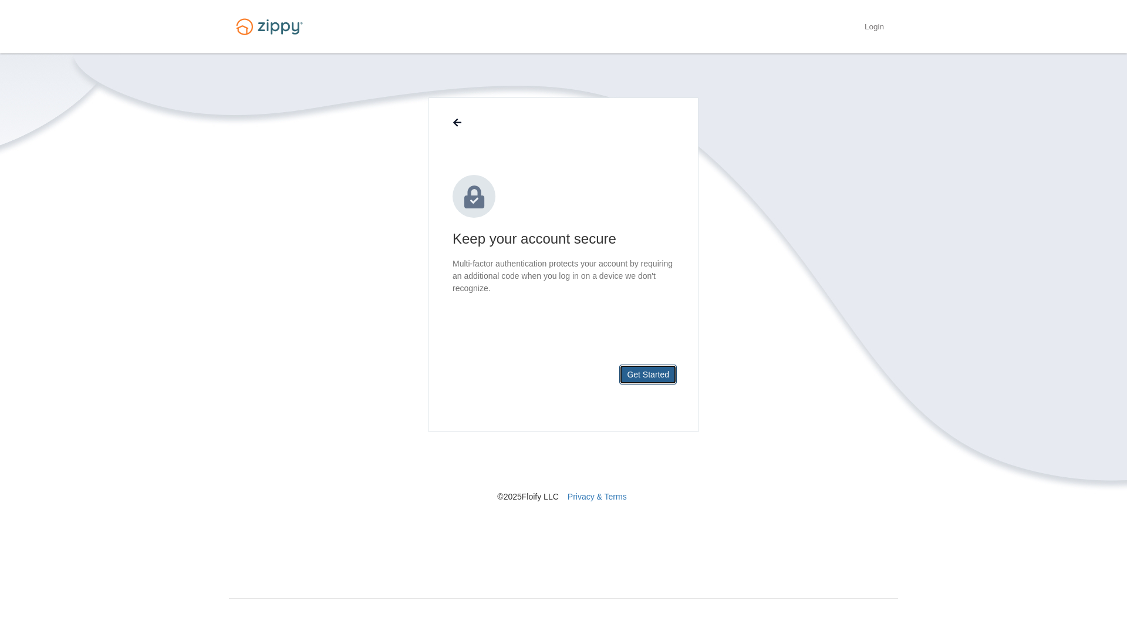
click at [644, 373] on button "Get Started" at bounding box center [649, 375] width 58 height 20
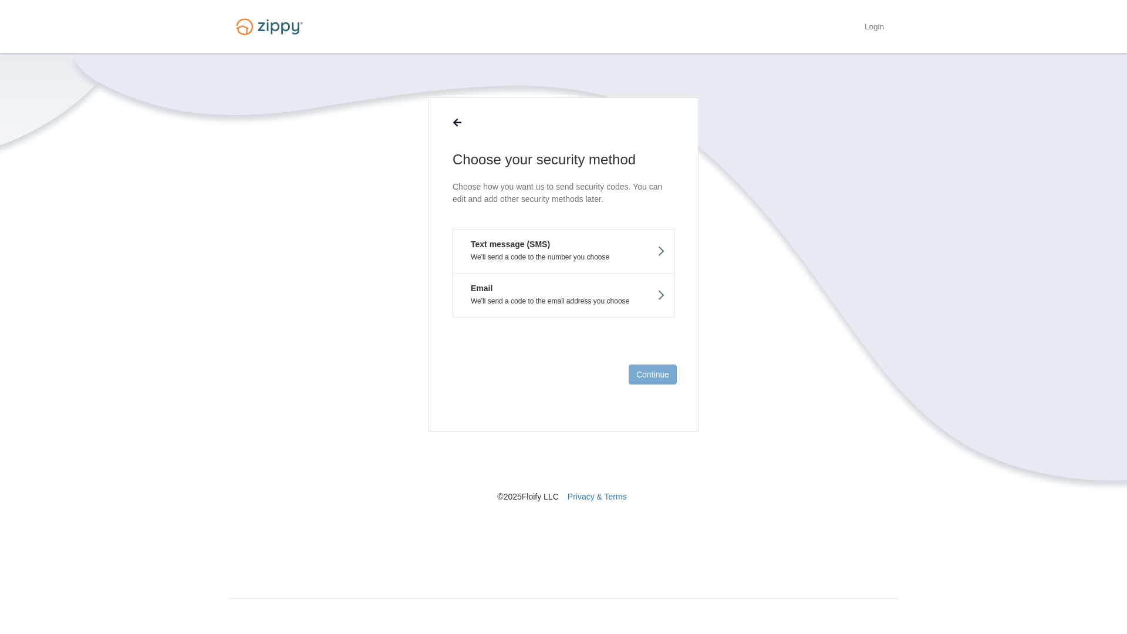
click at [540, 257] on p "We'll send a code to the number you choose" at bounding box center [563, 257] width 203 height 8
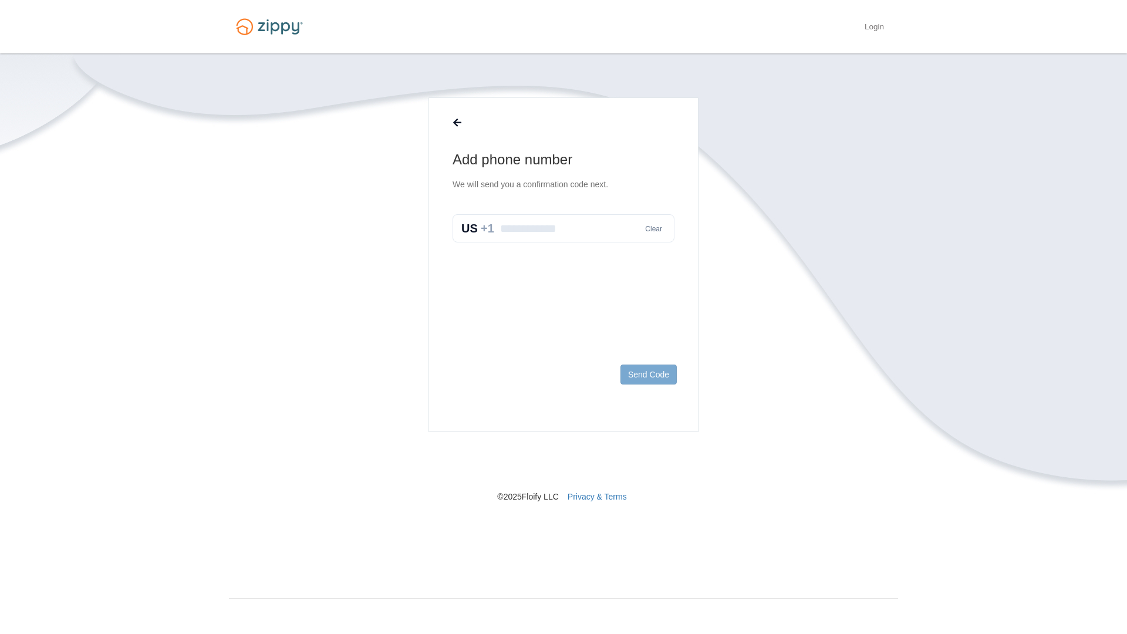
click at [522, 229] on input "text" at bounding box center [564, 228] width 222 height 28
type input "**********"
click at [659, 378] on button "Send Code" at bounding box center [649, 375] width 56 height 20
click at [527, 230] on input "text" at bounding box center [564, 241] width 222 height 28
type input "******"
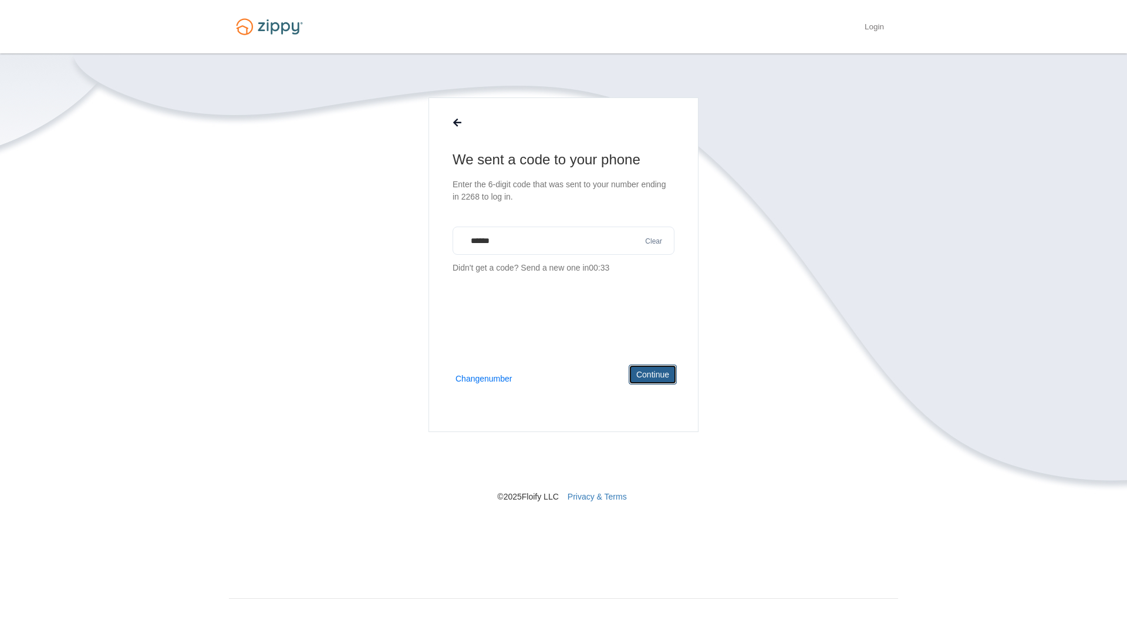
click at [657, 378] on button "Continue" at bounding box center [653, 375] width 48 height 20
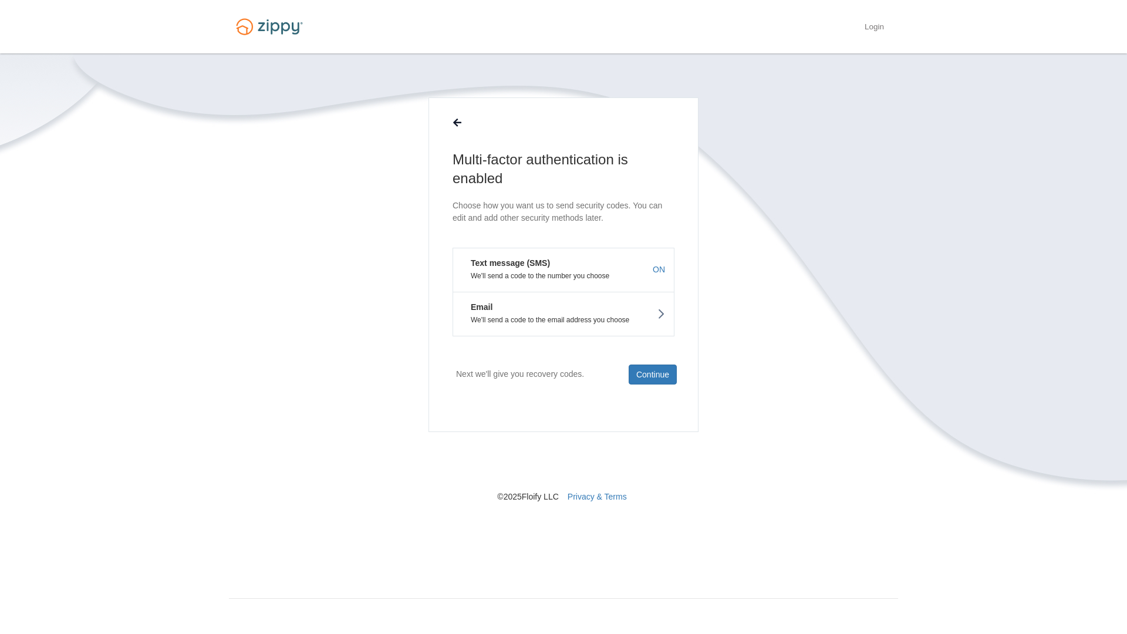
click at [565, 272] on p "We'll send a code to the number you choose" at bounding box center [563, 276] width 203 height 8
click at [654, 378] on button "Continue" at bounding box center [653, 375] width 48 height 20
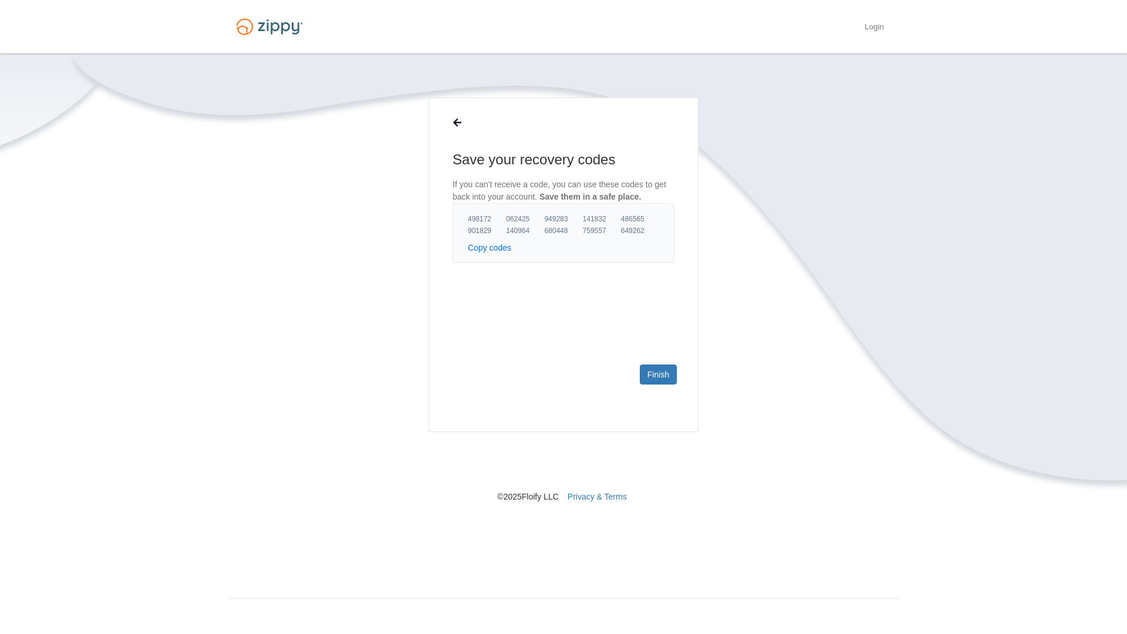
click at [497, 247] on button "Copy codes" at bounding box center [489, 248] width 43 height 12
click at [671, 370] on link "Finish" at bounding box center [658, 375] width 37 height 20
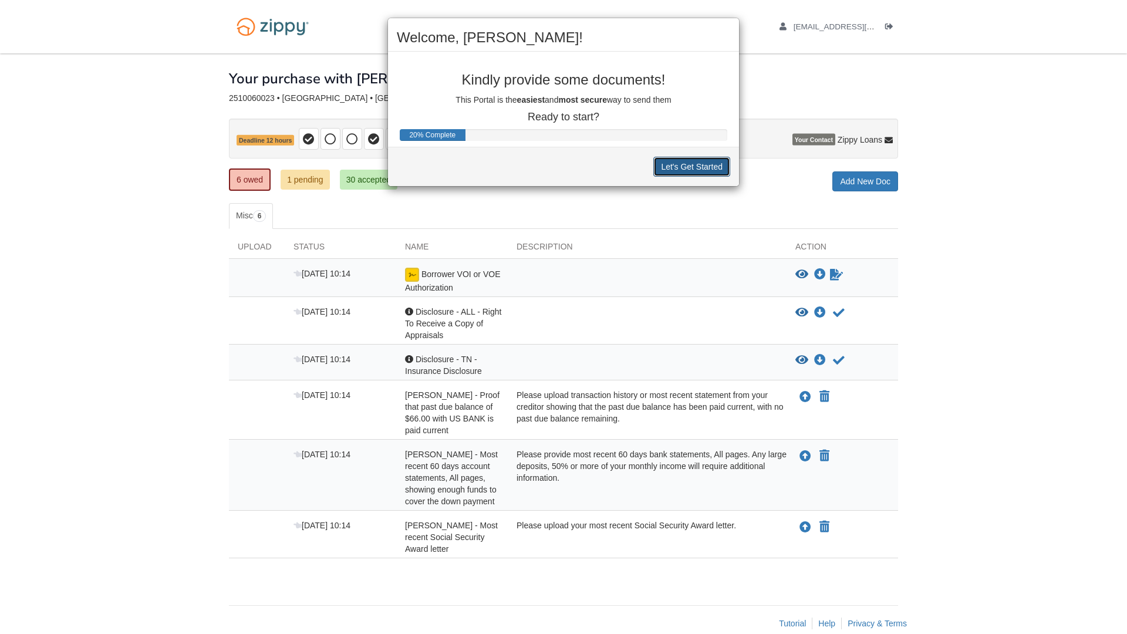
click at [675, 164] on button "Let's Get Started" at bounding box center [692, 167] width 77 height 20
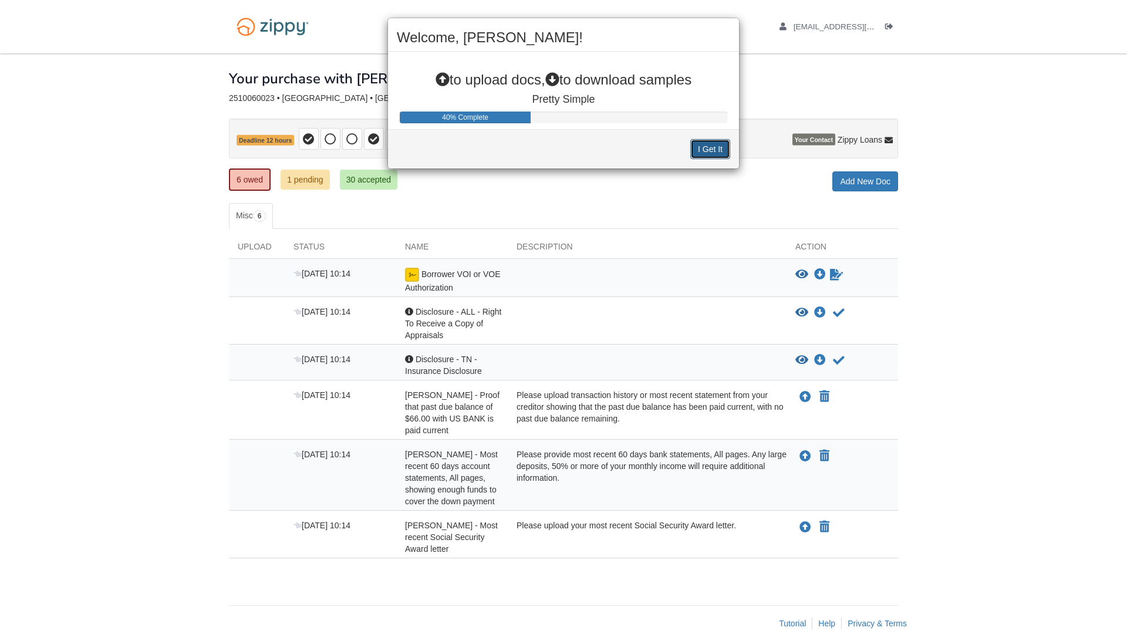
click at [715, 146] on button "I Get It" at bounding box center [711, 149] width 40 height 20
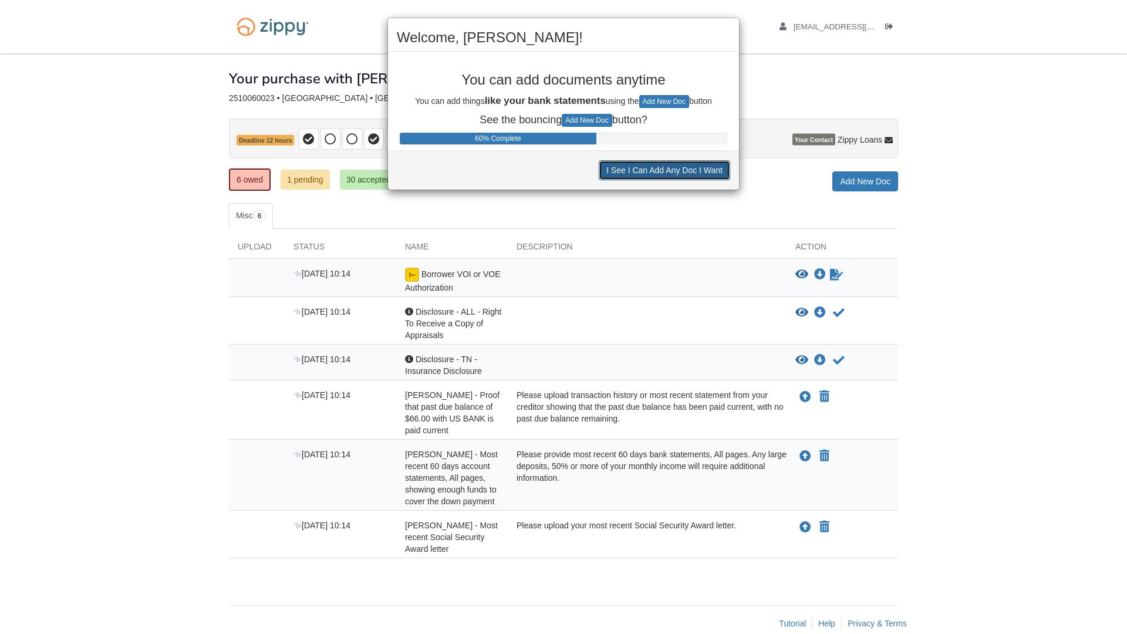
click at [713, 169] on button "I See I Can Add Any Doc I Want" at bounding box center [665, 170] width 132 height 20
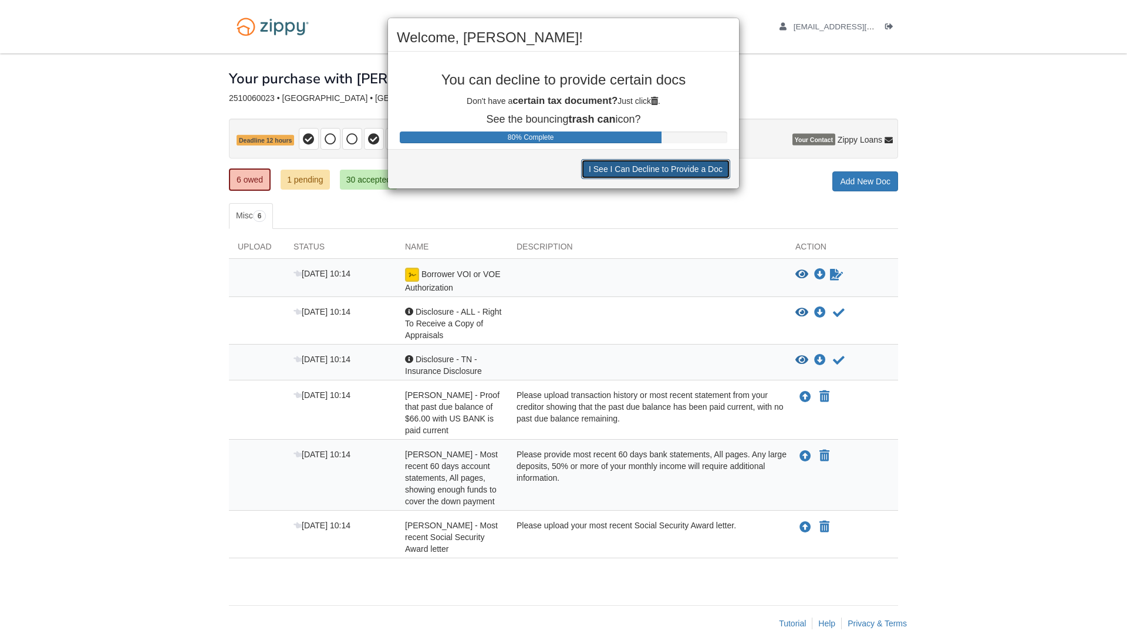
click at [707, 166] on button "I See I Can Decline to Provide a Doc" at bounding box center [655, 169] width 149 height 20
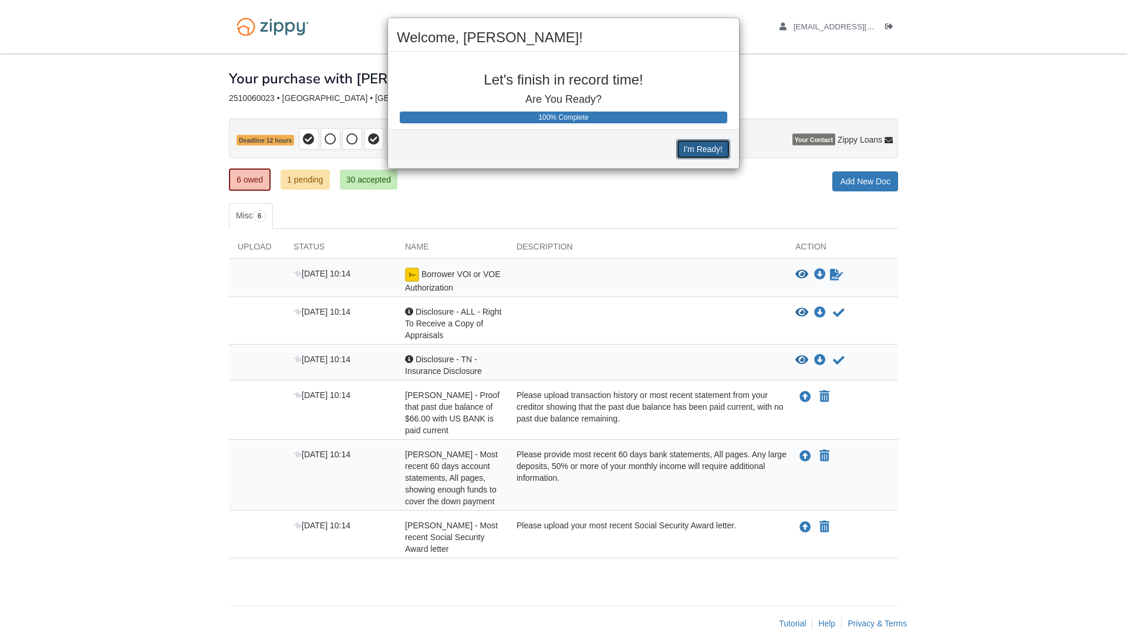
click at [711, 148] on button "I'm Ready!" at bounding box center [703, 149] width 54 height 20
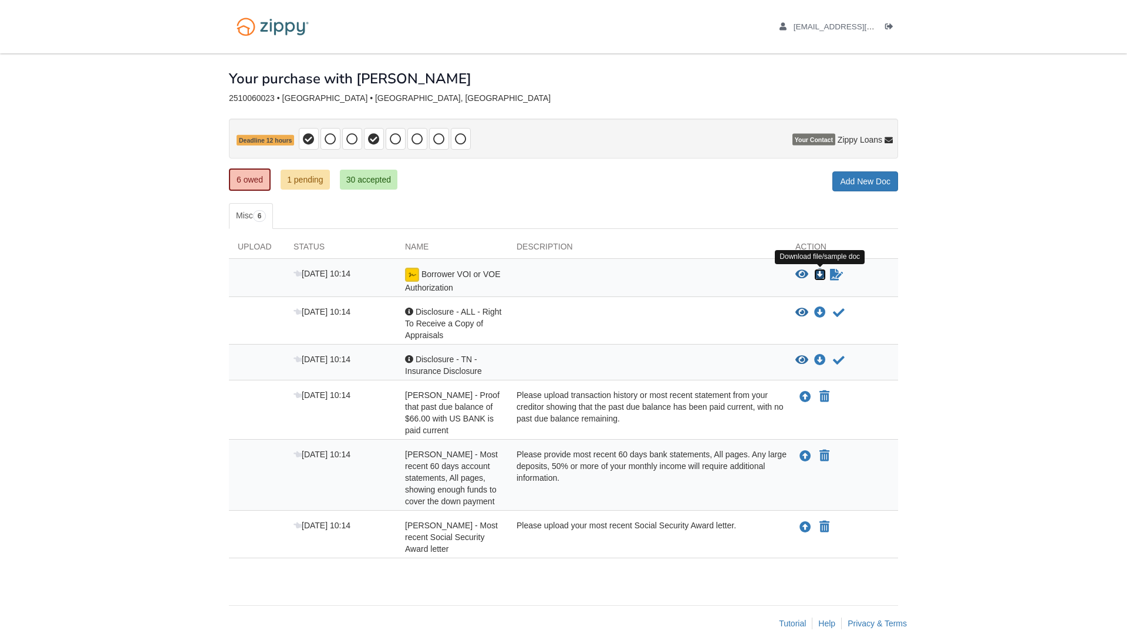
click at [821, 272] on icon "Download Borrower VOI or VOE Authorization" at bounding box center [820, 275] width 12 height 12
click at [836, 274] on icon "Sign Form" at bounding box center [836, 275] width 13 height 12
click at [839, 277] on icon "Waiting for your co-borrower to e-sign" at bounding box center [836, 275] width 13 height 12
click at [823, 274] on icon "Download Borrower VOI or VOE Authorization" at bounding box center [820, 275] width 12 height 12
click at [842, 276] on icon "Waiting for your co-borrower to e-sign" at bounding box center [836, 275] width 13 height 12
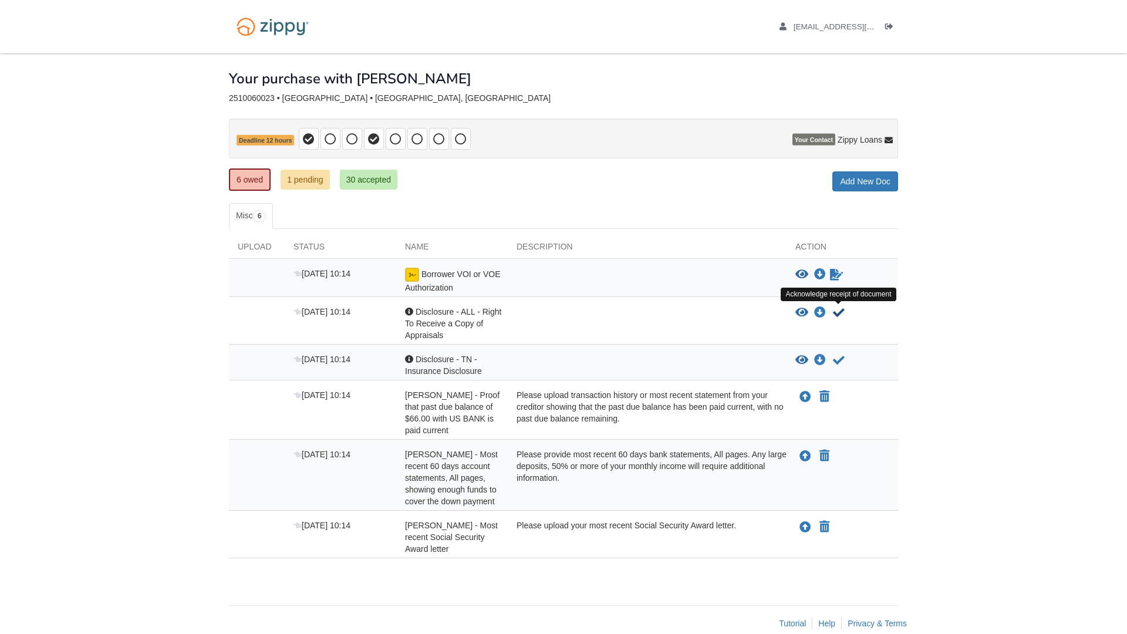
click at [836, 308] on icon "Acknowledge receipt of document" at bounding box center [839, 313] width 12 height 12
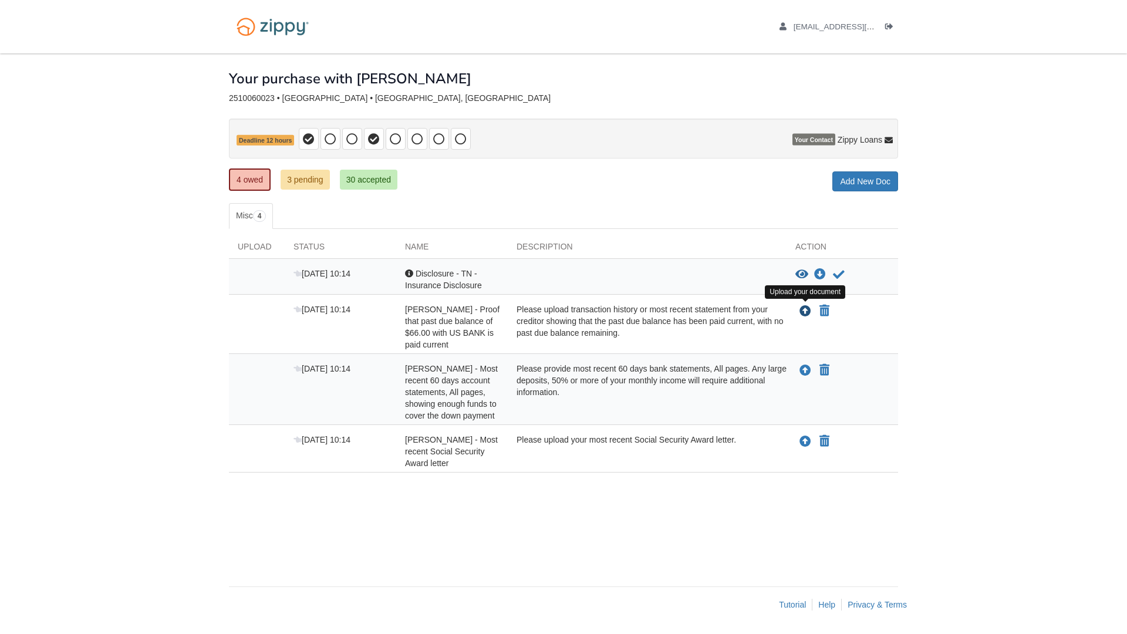
click at [806, 309] on icon "Upload Ronald Moore - Proof that past due balance of $66.00 with US BANK is pai…" at bounding box center [806, 312] width 12 height 12
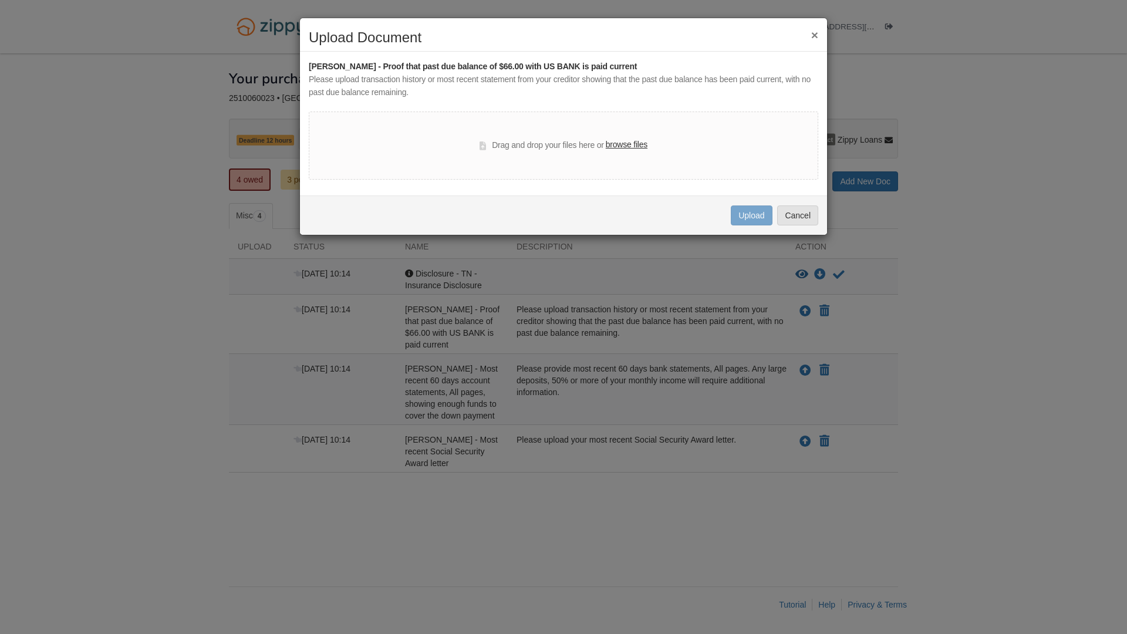
click at [621, 144] on label "browse files" at bounding box center [627, 145] width 42 height 13
click at [0, 0] on input "browse files" at bounding box center [0, 0] width 0 height 0
click at [816, 223] on button "Cancel" at bounding box center [797, 216] width 41 height 20
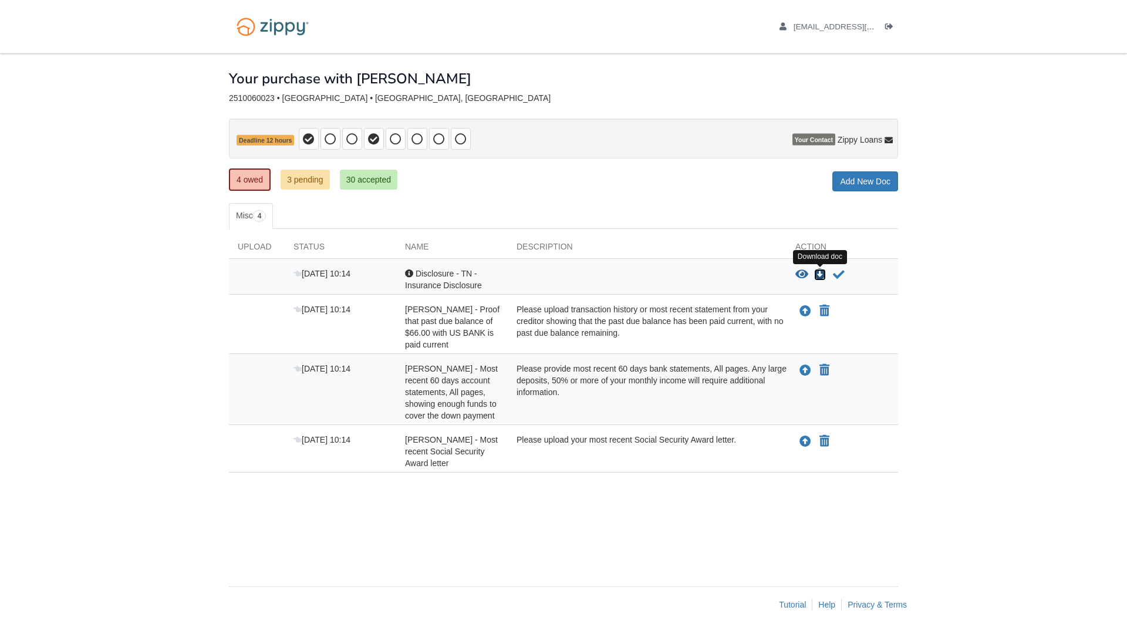
click at [820, 274] on icon "Download Disclosure - TN - Insurance Disclosure" at bounding box center [820, 275] width 12 height 12
click at [805, 369] on icon "Upload Sandra Harrison - Most recent 60 days account statements, All pages, sho…" at bounding box center [806, 371] width 12 height 12
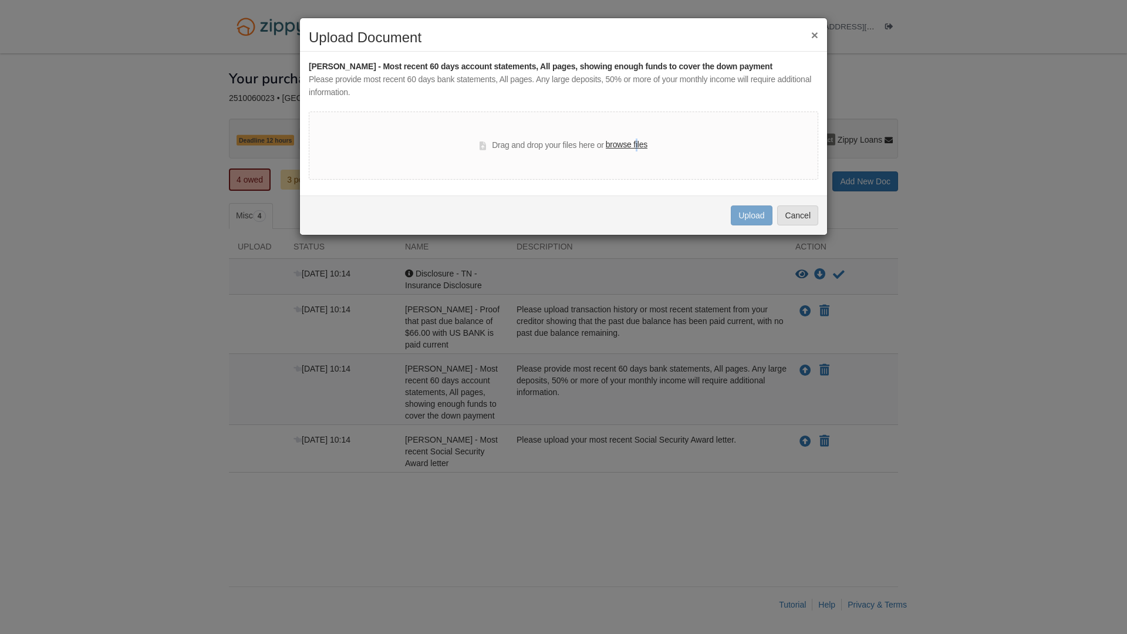
click at [638, 147] on label "browse files" at bounding box center [627, 145] width 42 height 13
click at [638, 146] on label "browse files" at bounding box center [627, 145] width 42 height 13
click at [0, 0] on input "browse files" at bounding box center [0, 0] width 0 height 0
click at [813, 35] on button "×" at bounding box center [815, 35] width 7 height 12
